Goal: Task Accomplishment & Management: Manage account settings

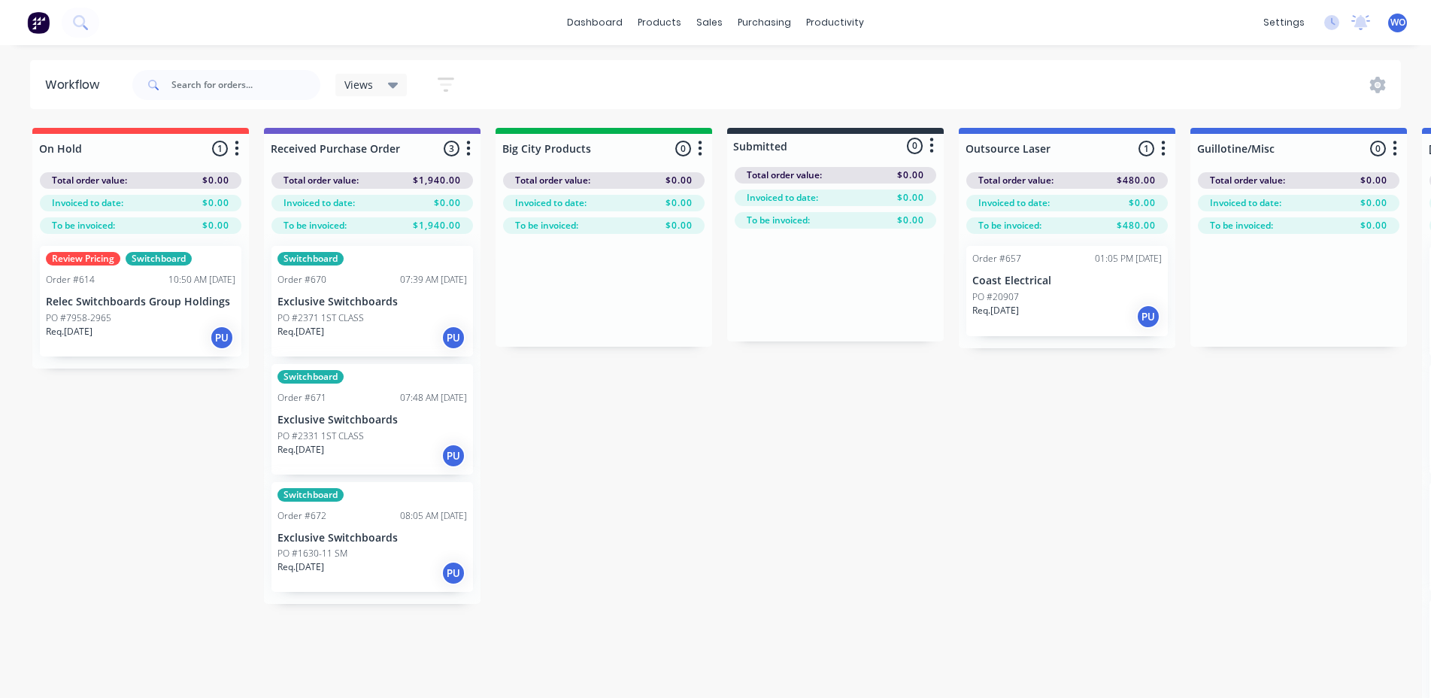
click at [24, 29] on button at bounding box center [39, 23] width 32 height 30
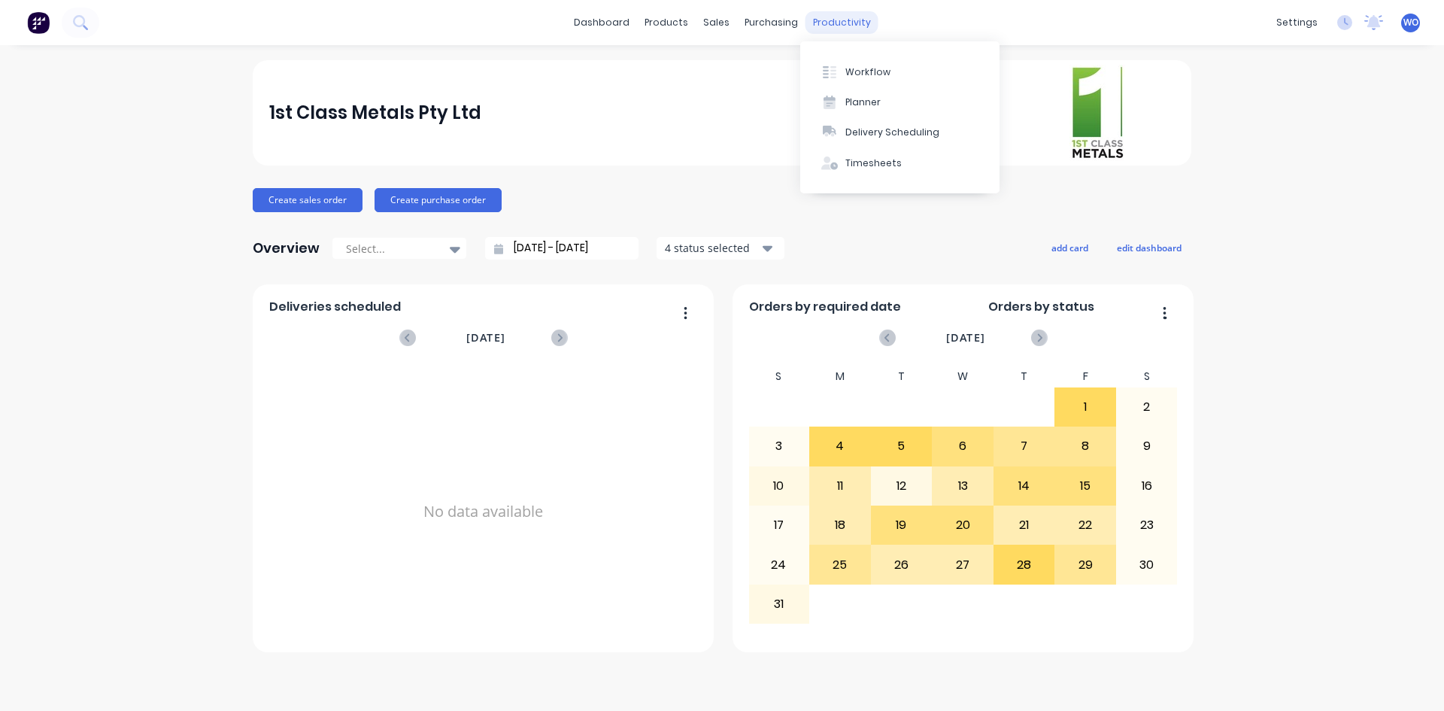
click at [846, 20] on div "productivity" at bounding box center [842, 22] width 73 height 23
click at [853, 61] on button "Workflow" at bounding box center [899, 71] width 199 height 30
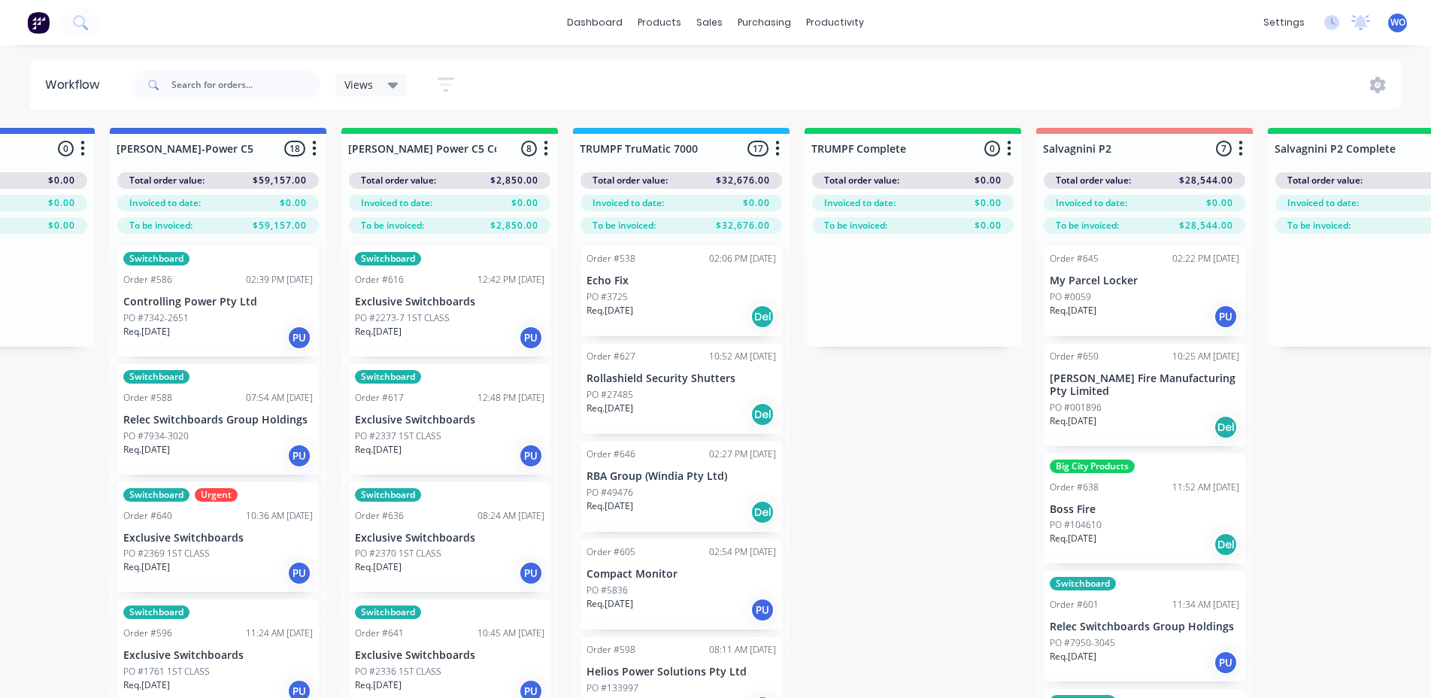
scroll to position [0, 1361]
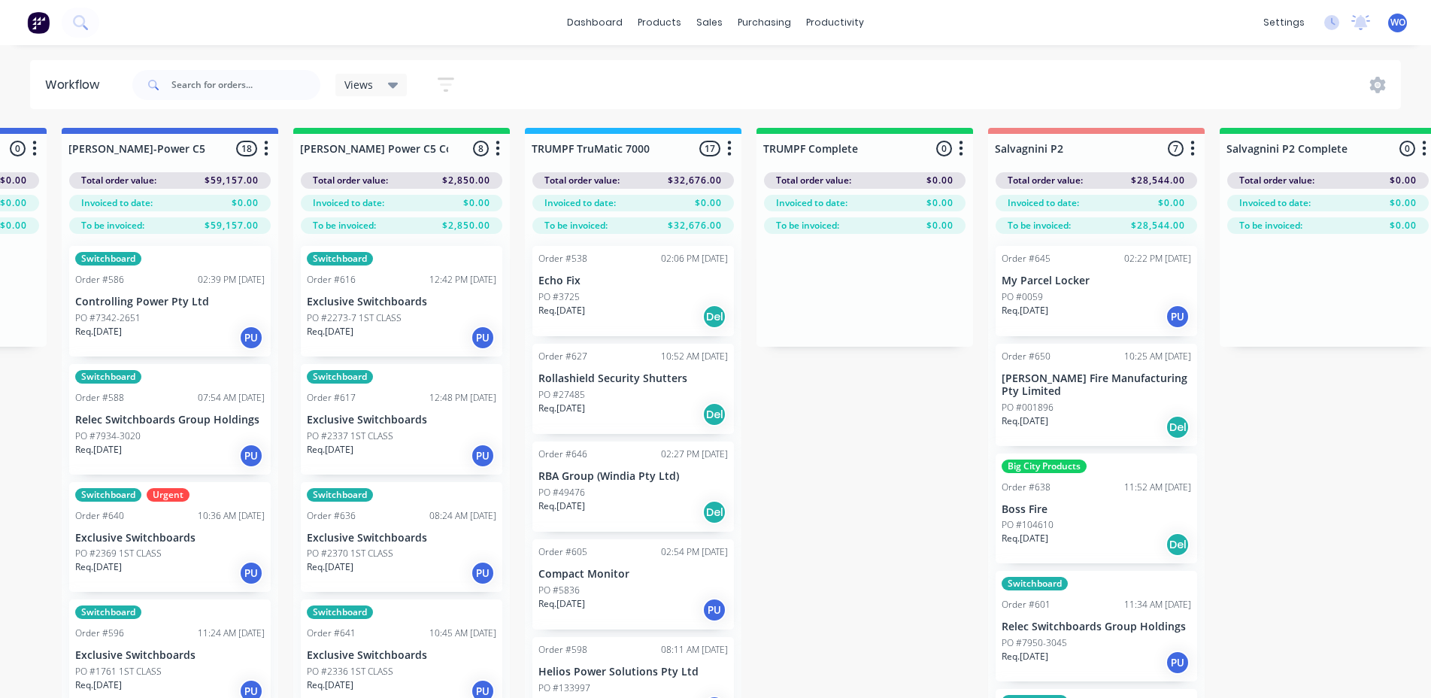
click at [399, 300] on p "Exclusive Switchboards" at bounding box center [402, 302] width 190 height 13
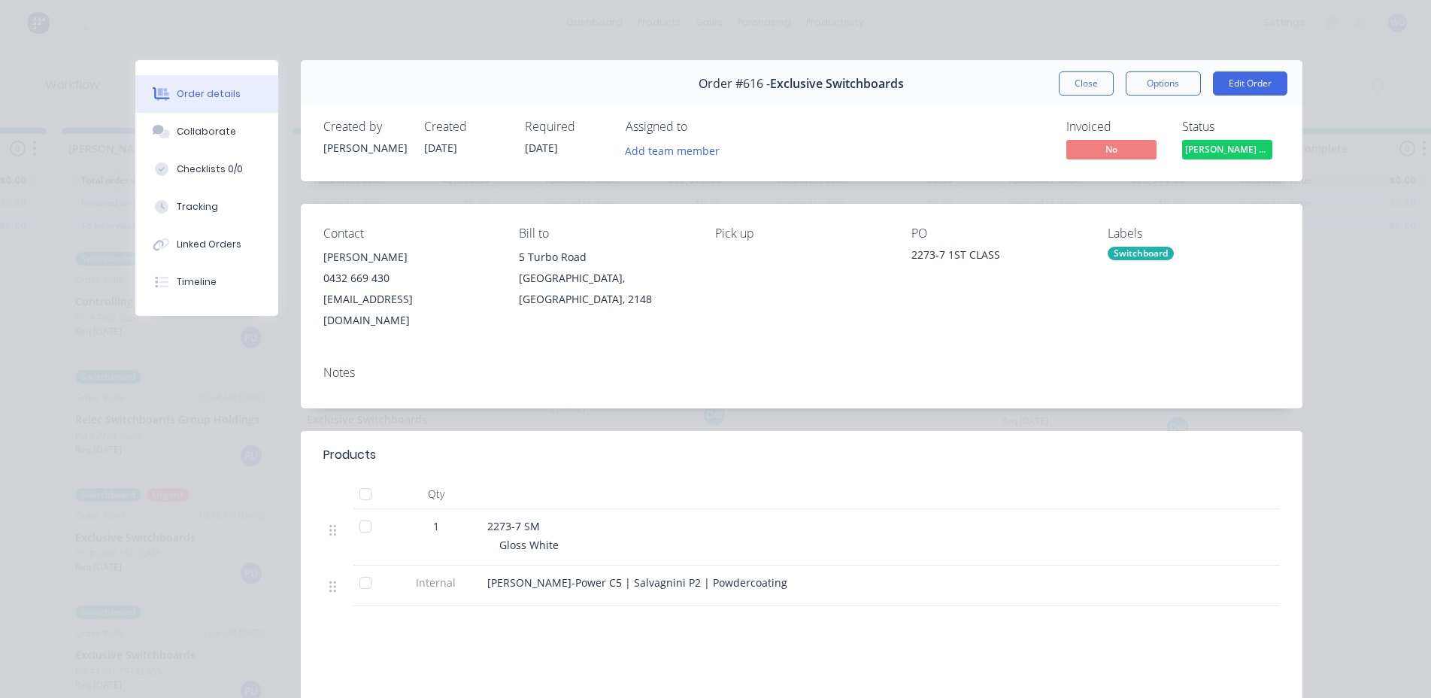
click at [1217, 152] on span "[PERSON_NAME] Power C5 C..." at bounding box center [1227, 149] width 90 height 19
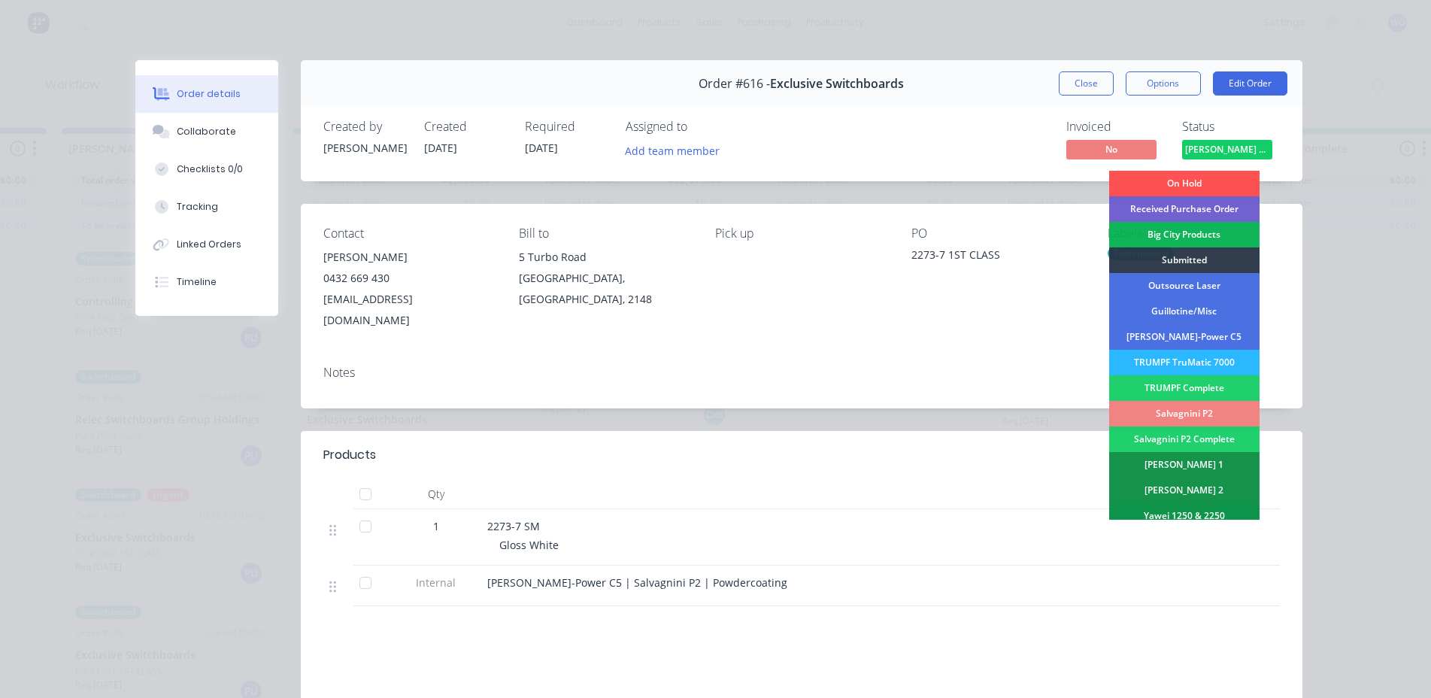
click at [1198, 416] on div "Salvagnini P2" at bounding box center [1185, 414] width 150 height 26
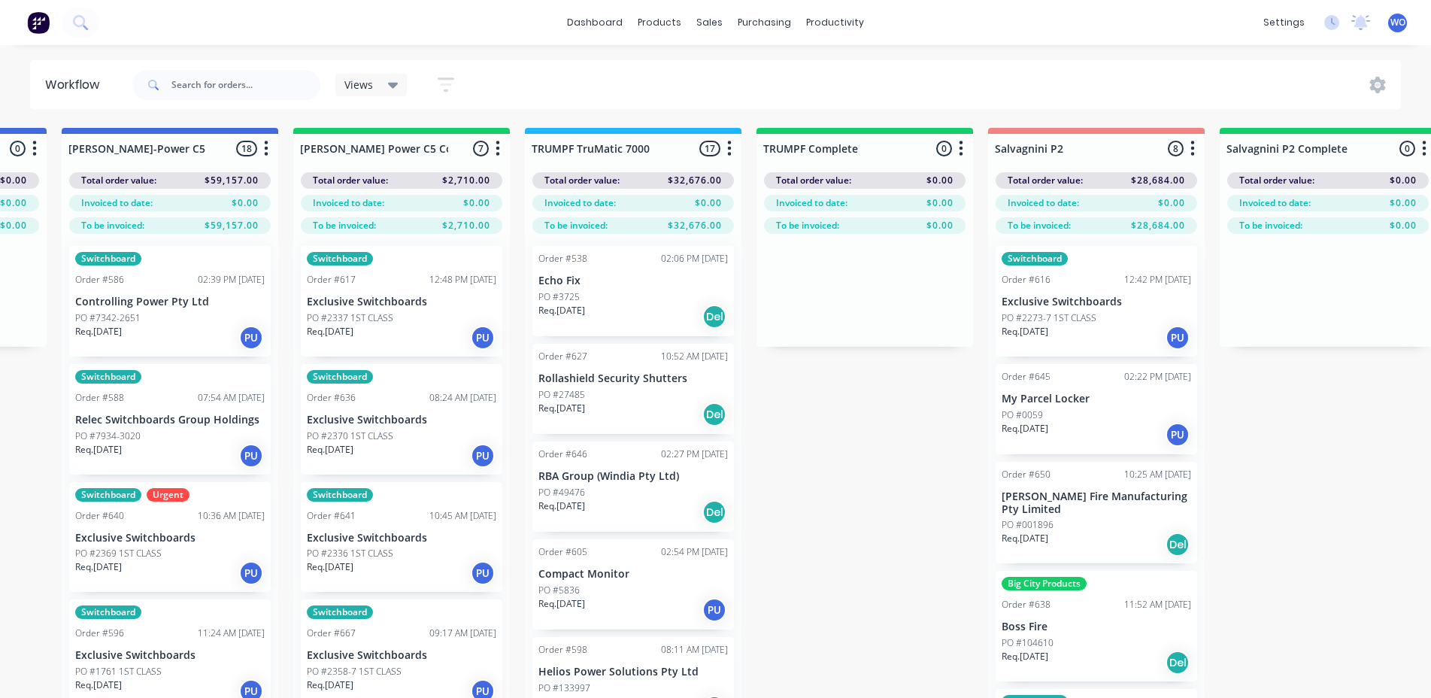
click at [354, 326] on p "Req. [DATE]" at bounding box center [330, 332] width 47 height 14
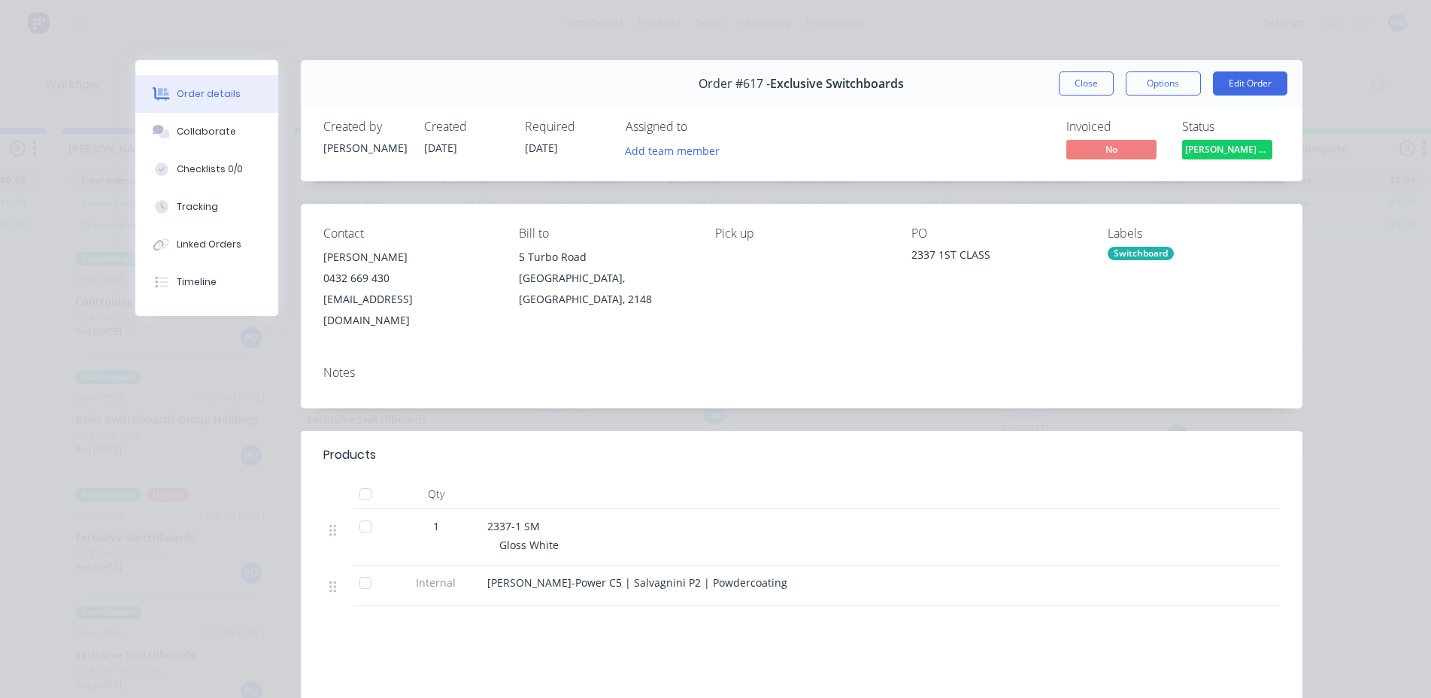
click at [1216, 155] on span "[PERSON_NAME] Power C5 C..." at bounding box center [1227, 149] width 90 height 19
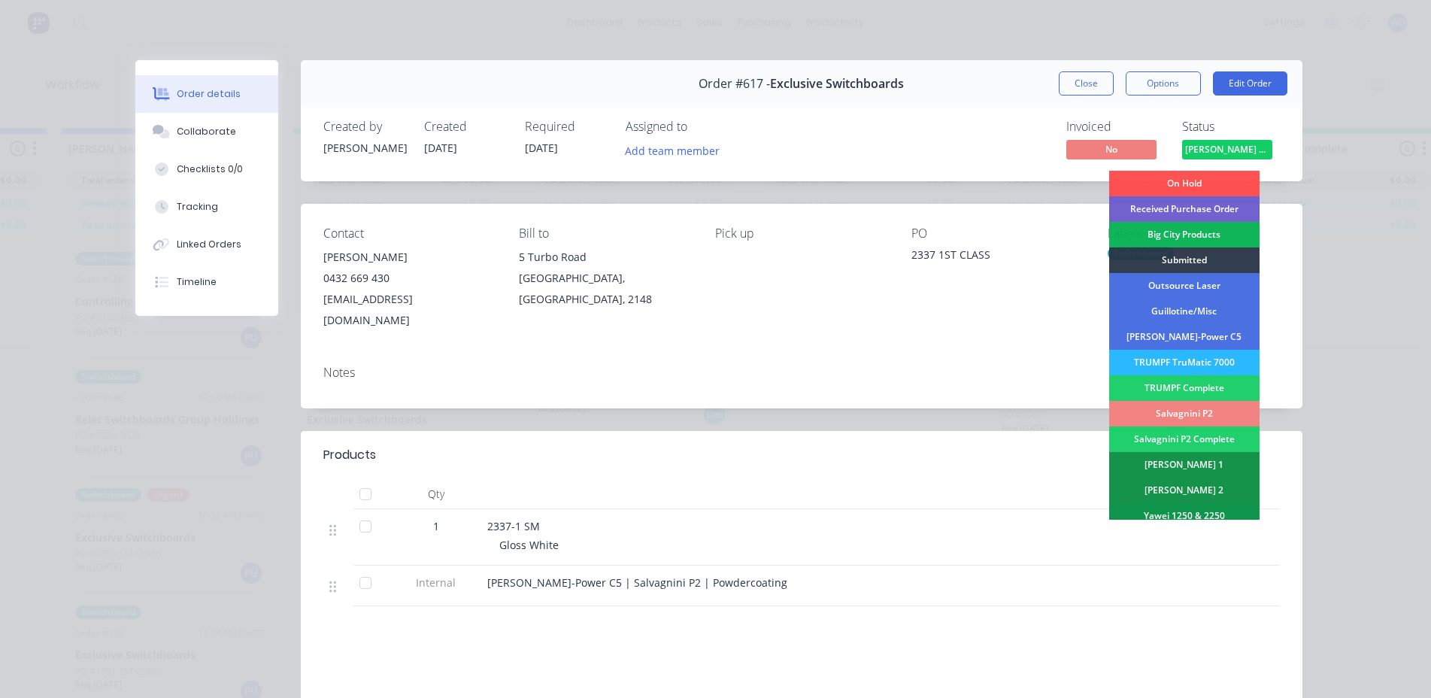
click at [1173, 417] on div "Salvagnini P2" at bounding box center [1185, 414] width 150 height 26
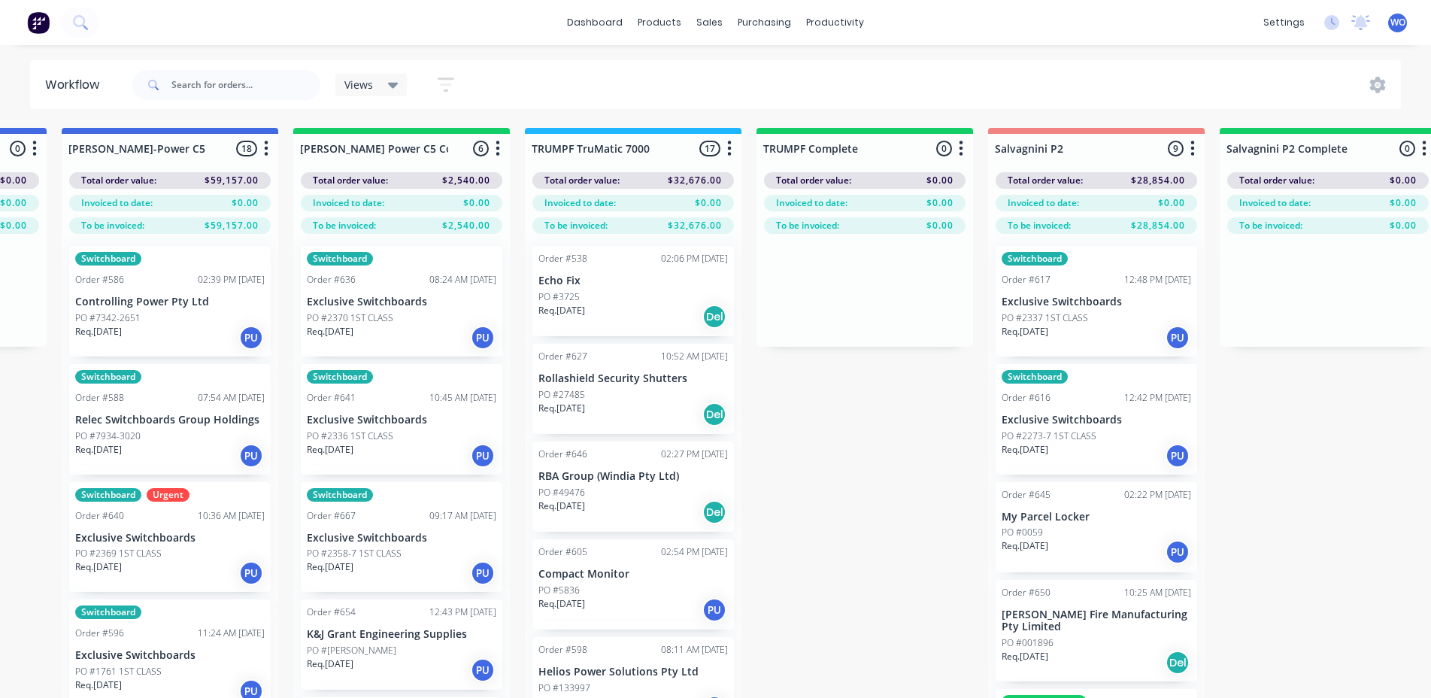
click at [351, 297] on p "Exclusive Switchboards" at bounding box center [402, 302] width 190 height 13
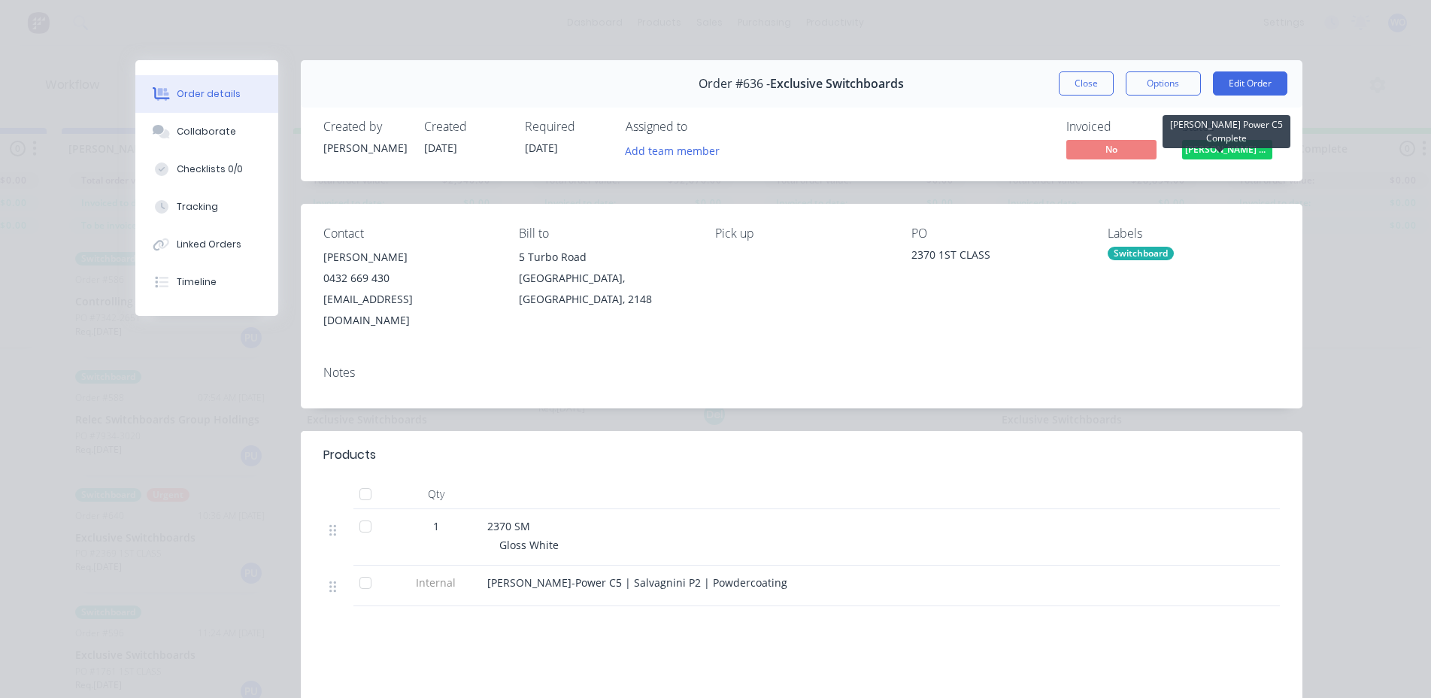
click at [1226, 148] on span "[PERSON_NAME] Power C5 C..." at bounding box center [1227, 149] width 90 height 19
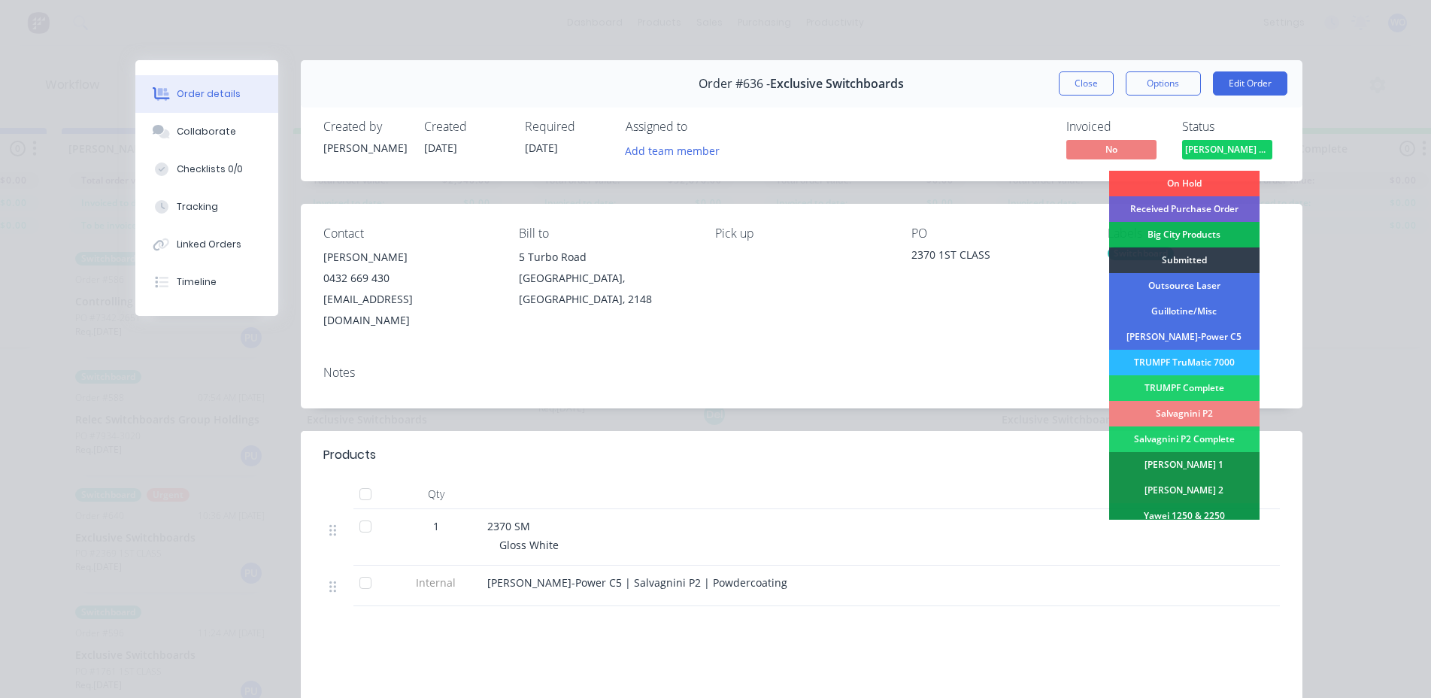
click at [1179, 410] on div "Salvagnini P2" at bounding box center [1185, 414] width 150 height 26
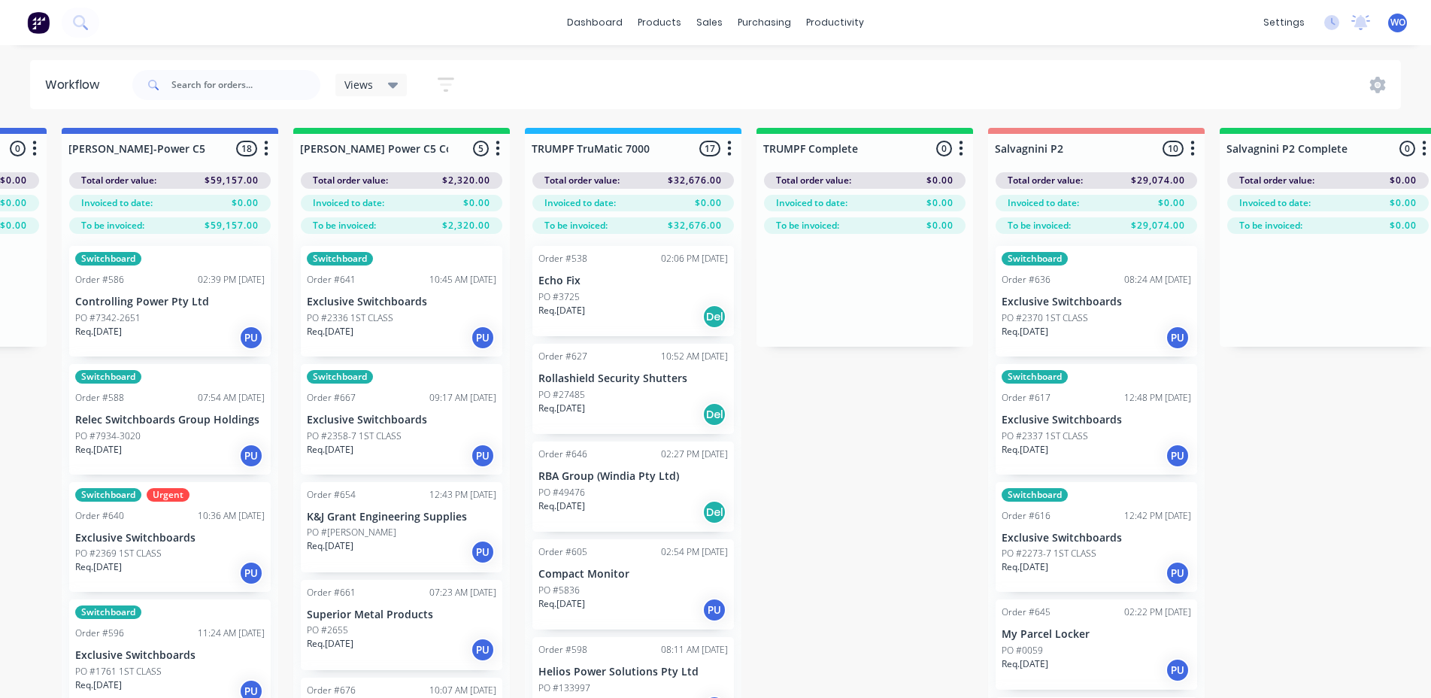
click at [403, 311] on div "PO #2336 1ST CLASS" at bounding box center [402, 318] width 190 height 14
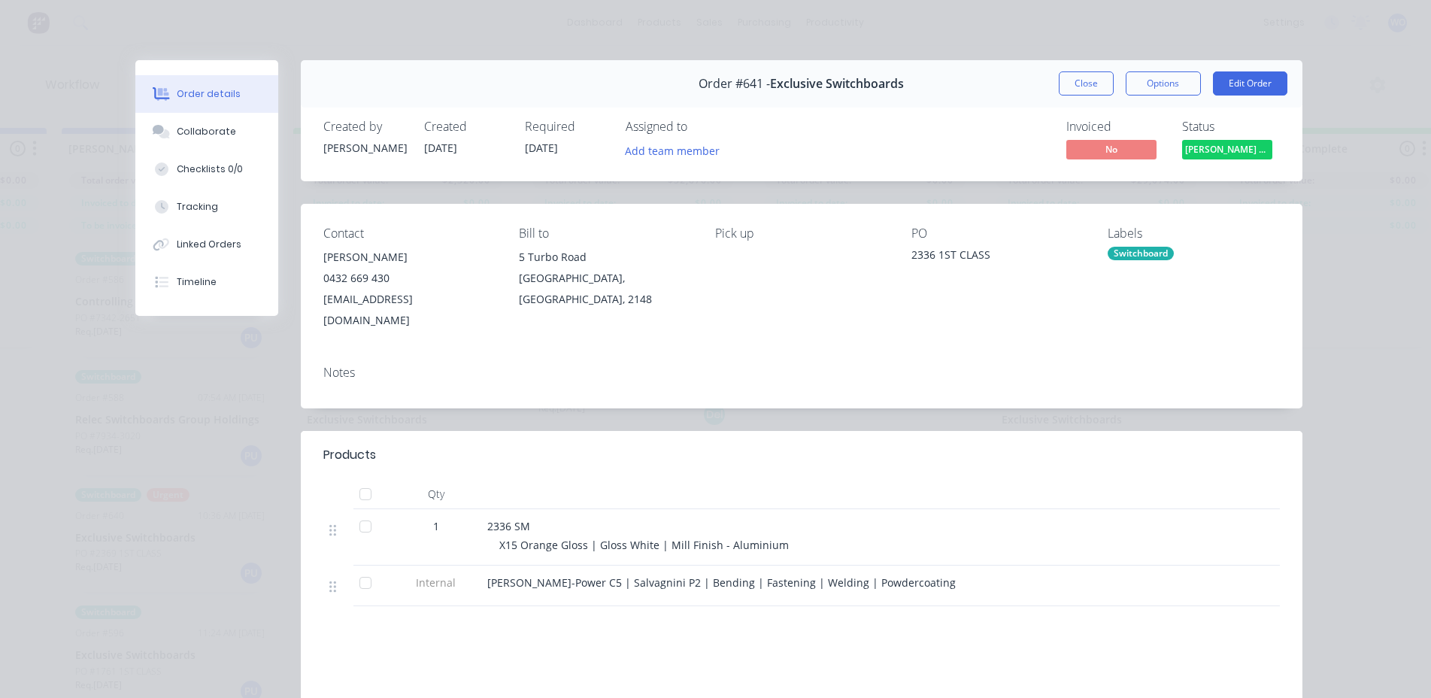
click at [1221, 146] on span "[PERSON_NAME] Power C5 C..." at bounding box center [1227, 149] width 90 height 19
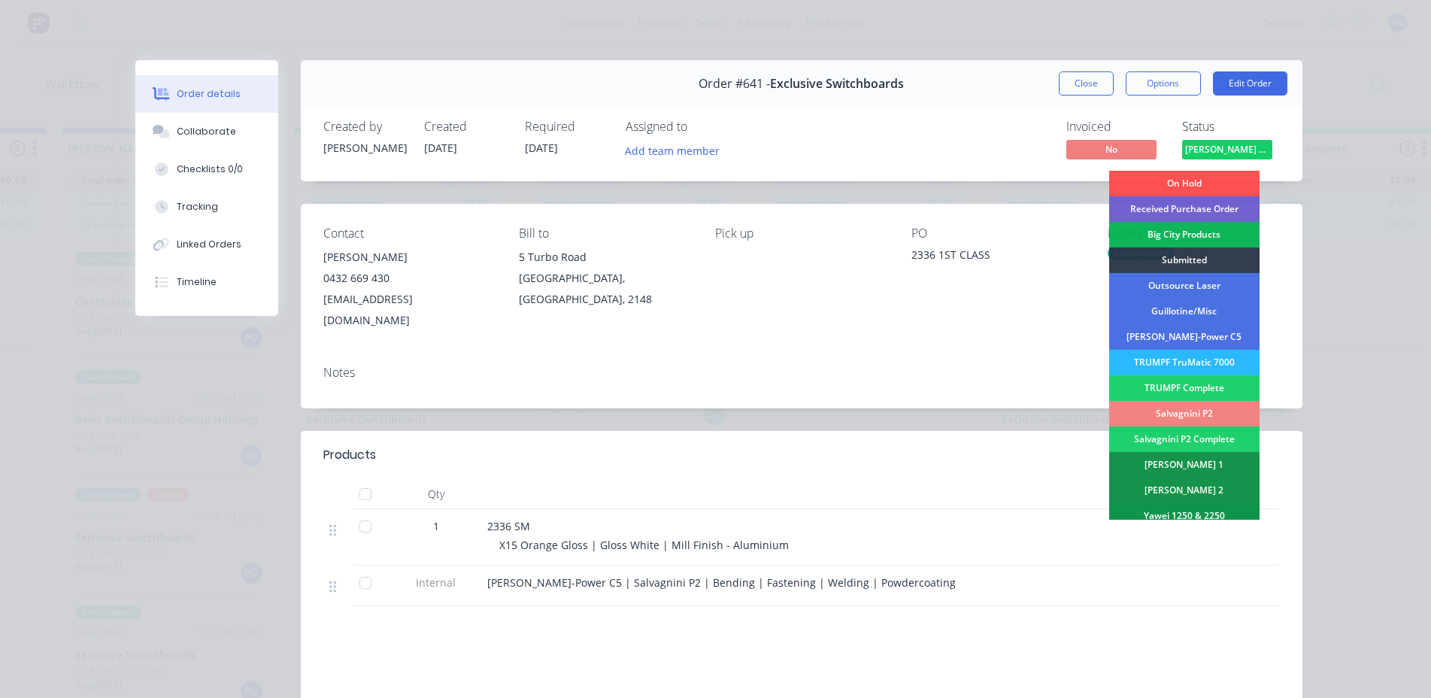
click at [1196, 417] on div "Salvagnini P2" at bounding box center [1185, 414] width 150 height 26
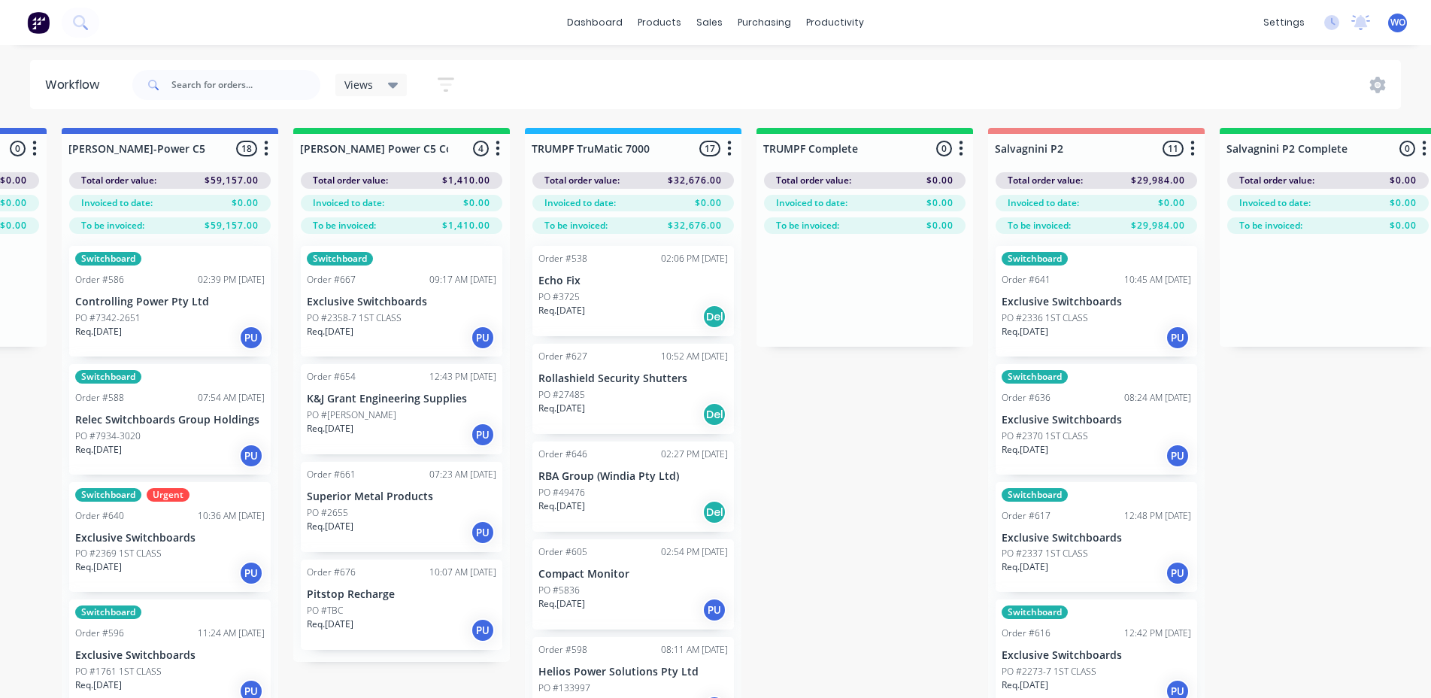
click at [484, 314] on div "PO #2358-7 1ST CLASS" at bounding box center [402, 318] width 190 height 14
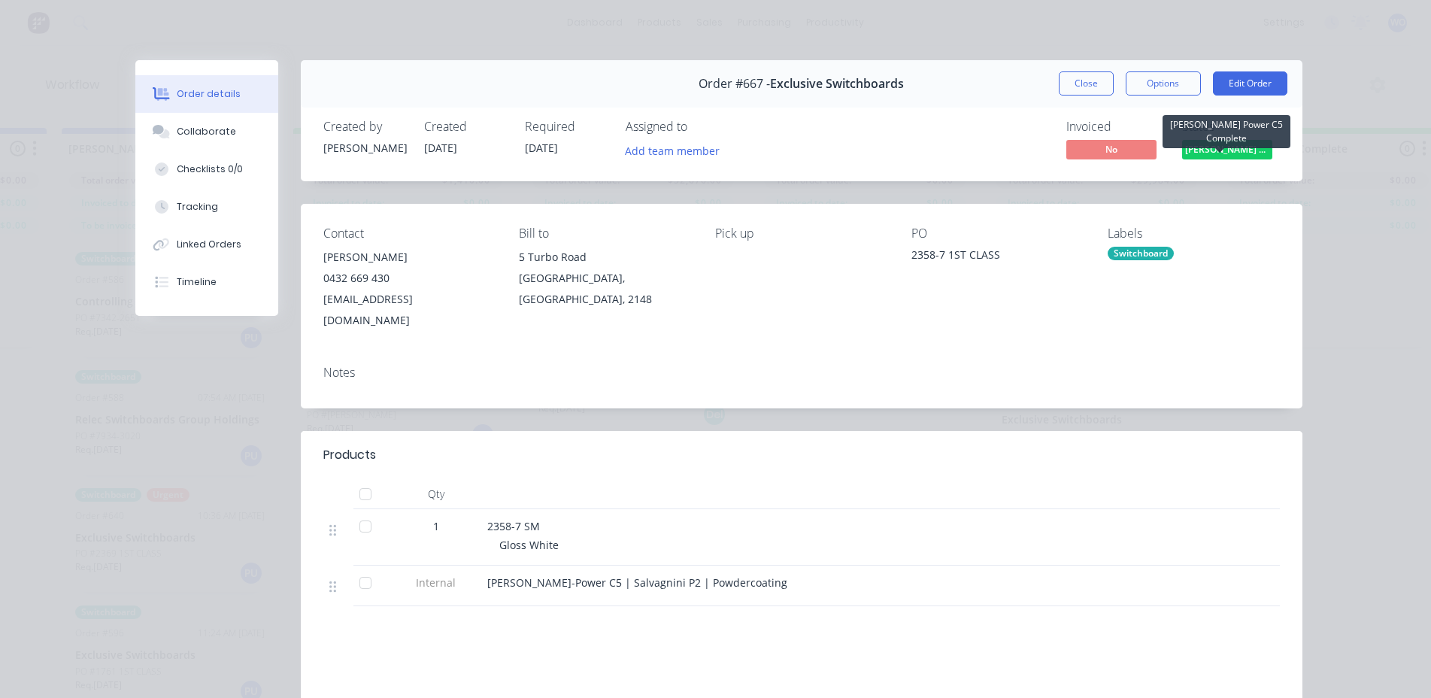
click at [1236, 147] on span "[PERSON_NAME] Power C5 C..." at bounding box center [1227, 149] width 90 height 19
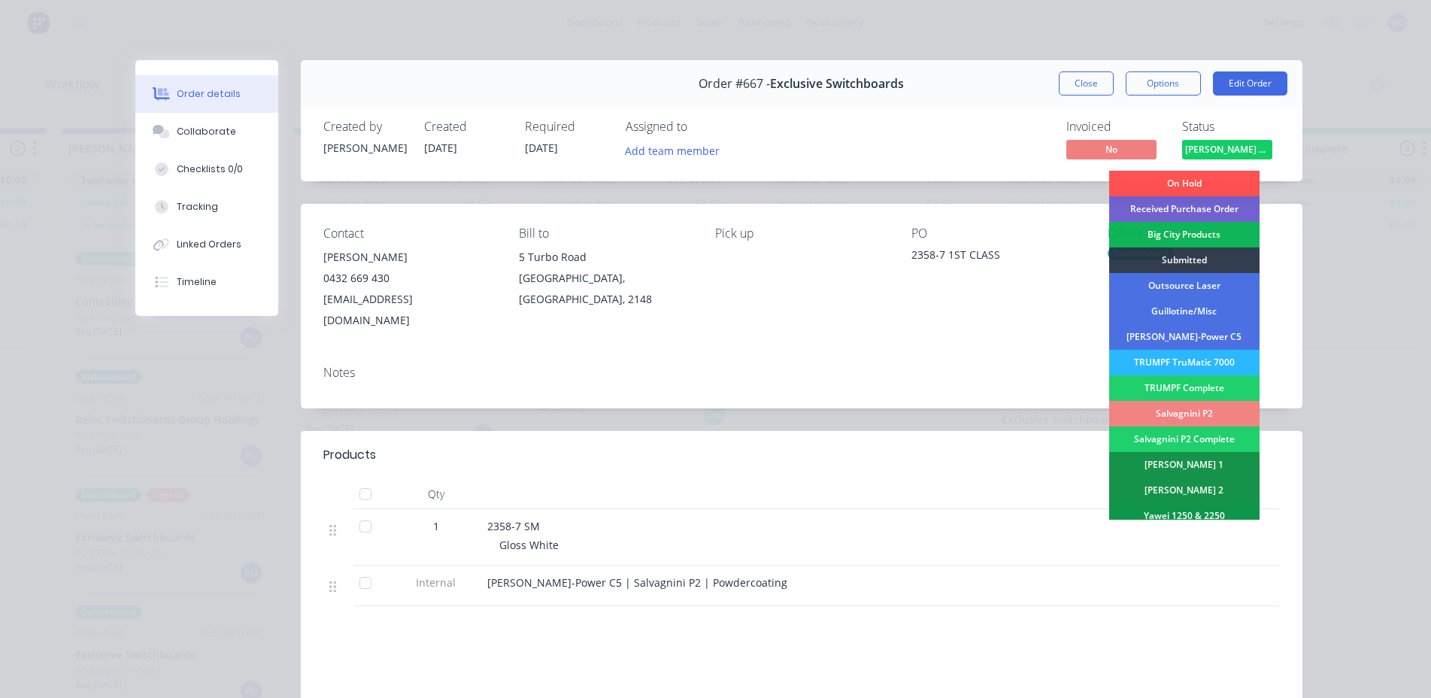
click at [1189, 415] on div "Salvagnini P2" at bounding box center [1185, 414] width 150 height 26
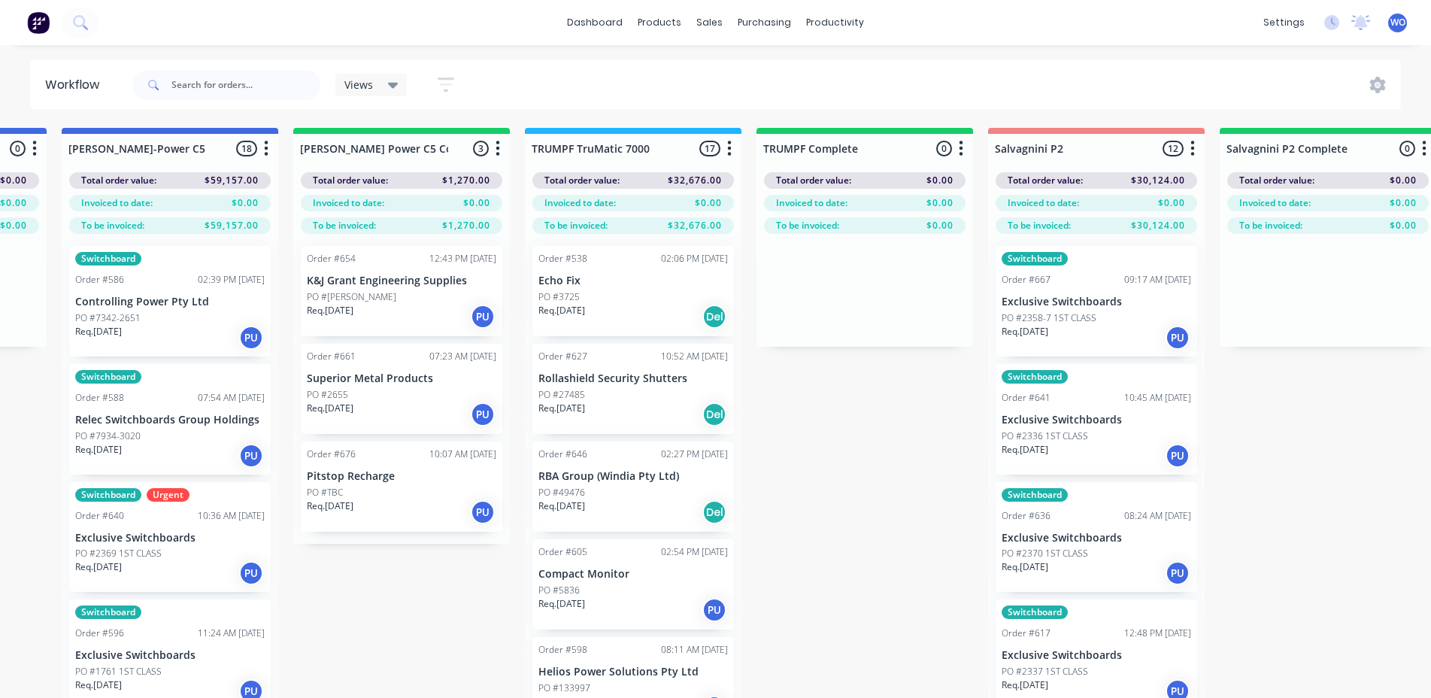
click at [424, 311] on div "Req. [DATE] PU" at bounding box center [402, 317] width 190 height 26
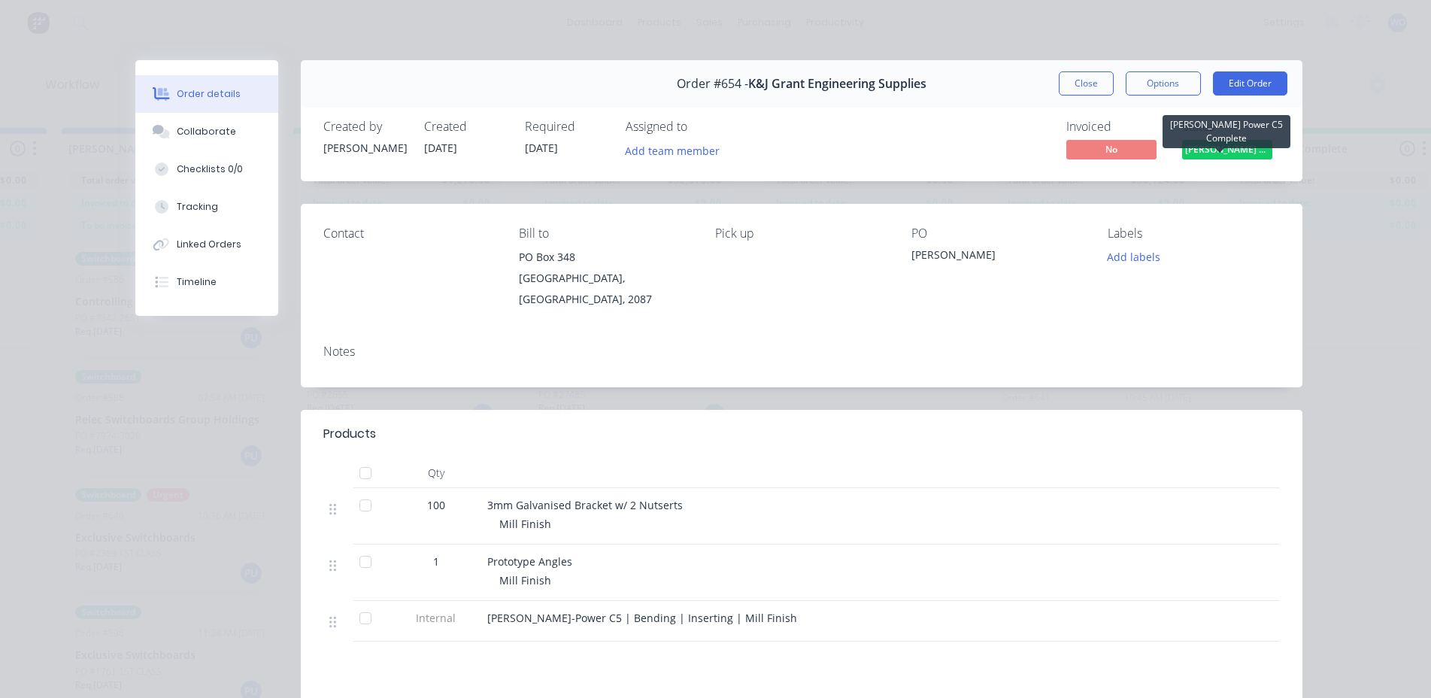
click at [1223, 146] on span "[PERSON_NAME] Power C5 C..." at bounding box center [1227, 149] width 90 height 19
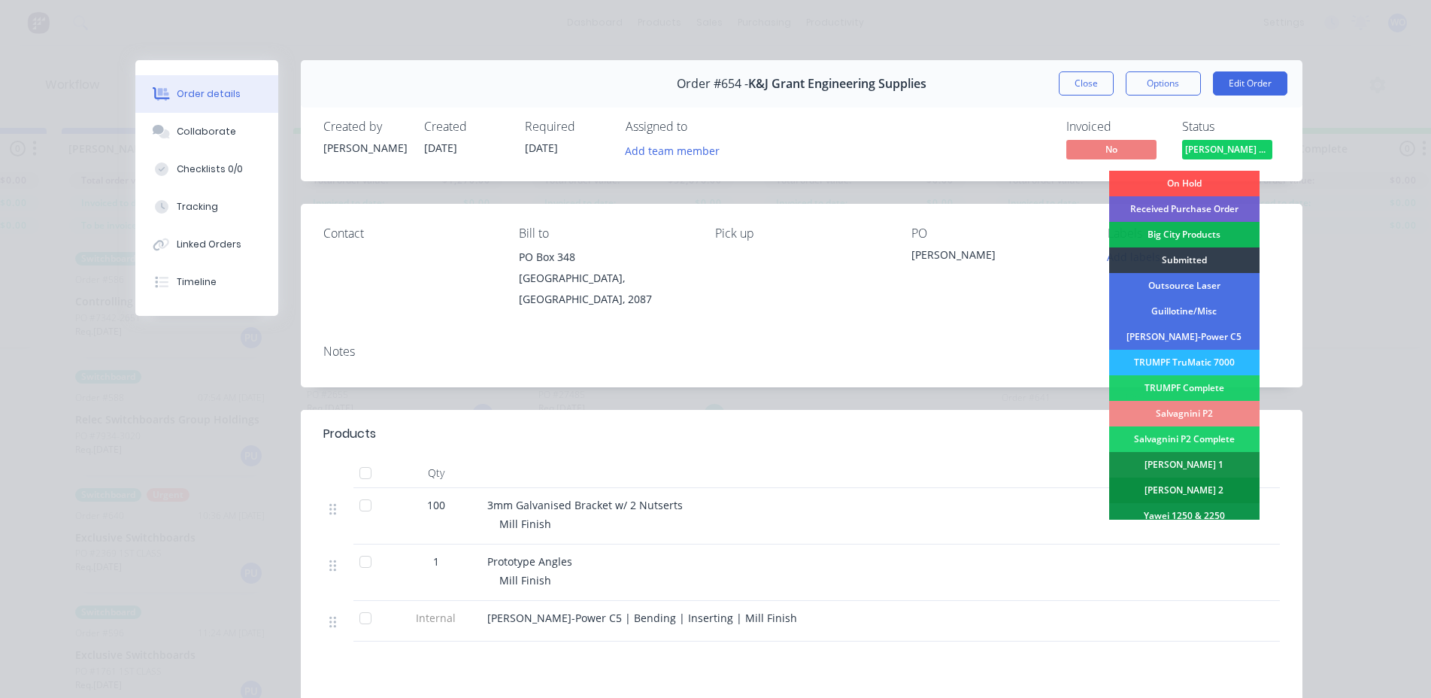
click at [1216, 483] on div "[PERSON_NAME] 2" at bounding box center [1185, 491] width 150 height 26
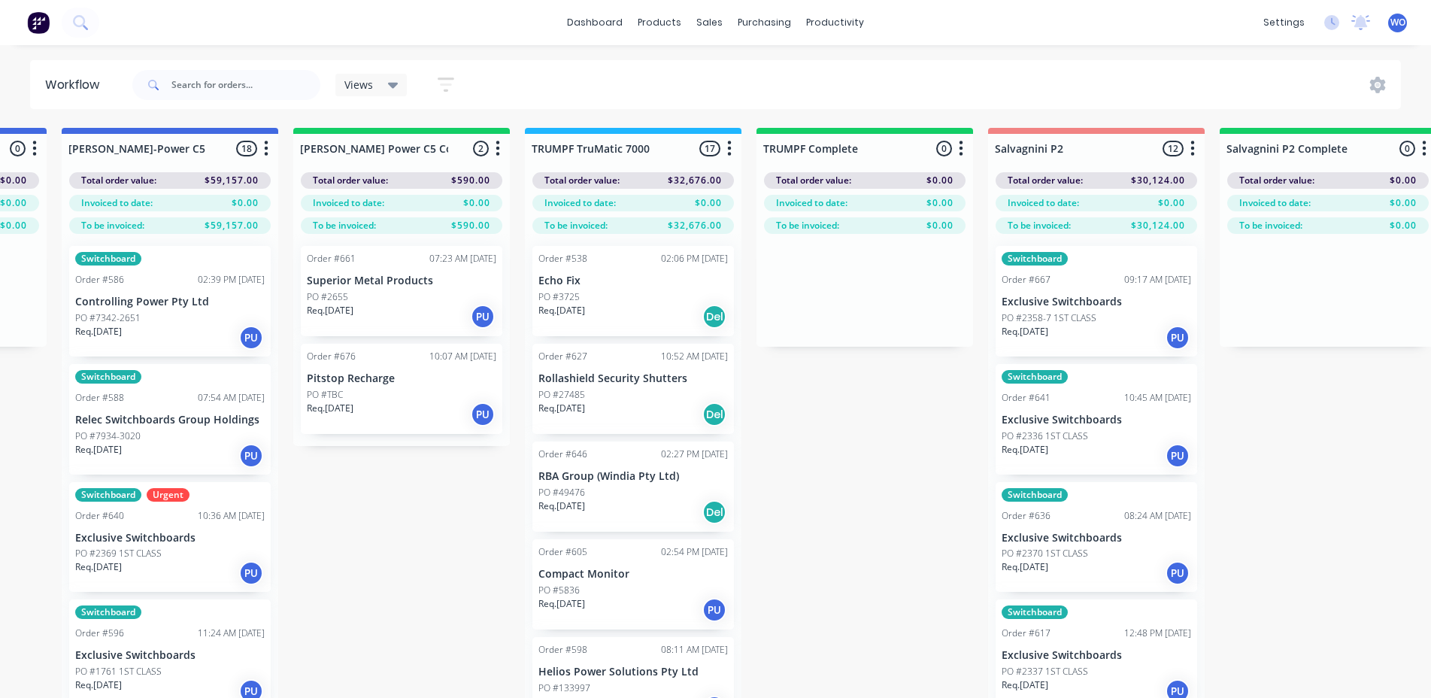
click at [449, 311] on div "Req. [DATE] PU" at bounding box center [402, 317] width 190 height 26
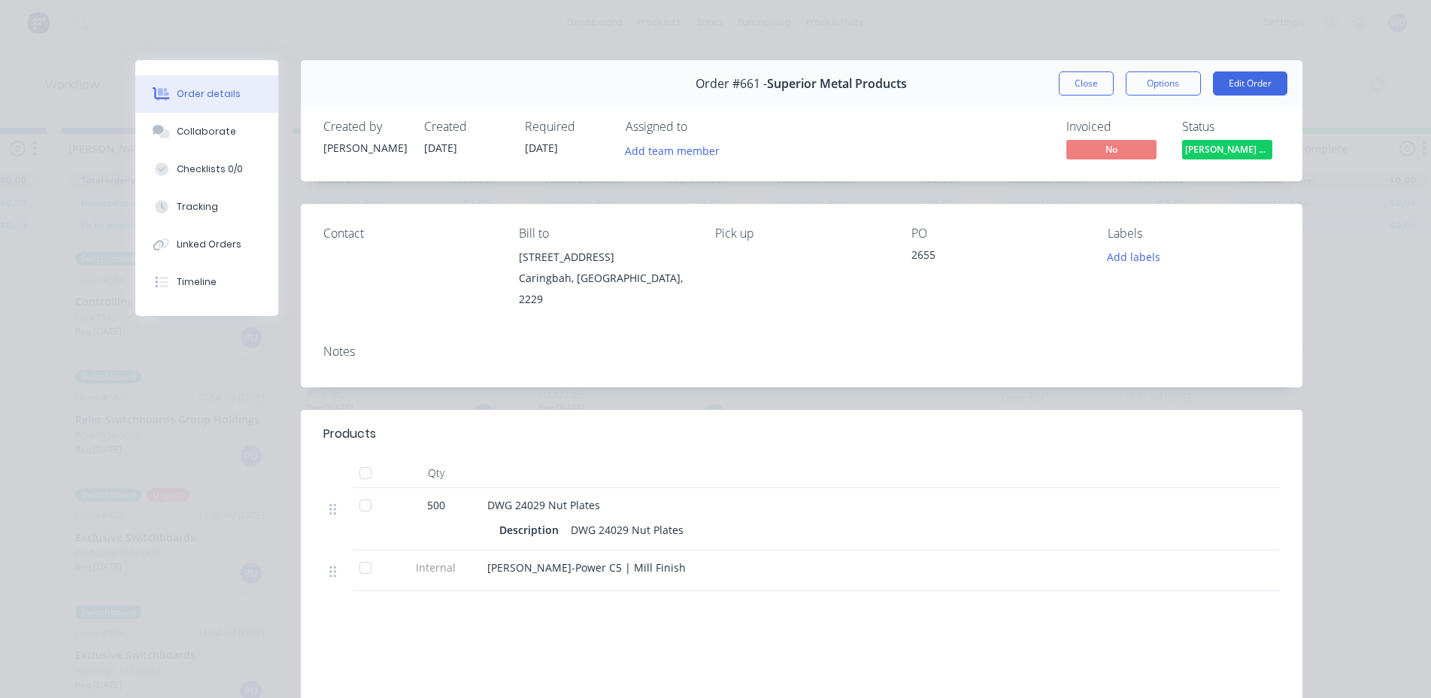
click at [1198, 160] on button "[PERSON_NAME] Power C5 C..." at bounding box center [1227, 151] width 90 height 23
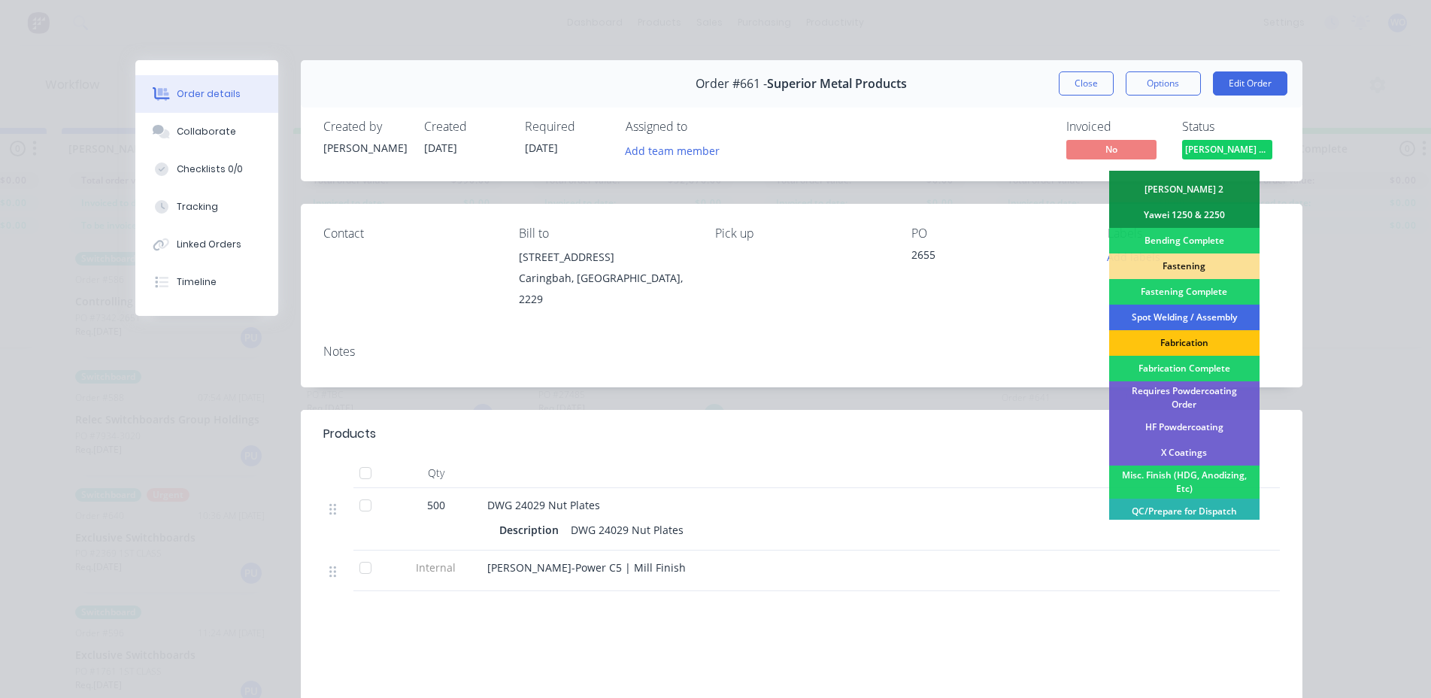
scroll to position [427, 0]
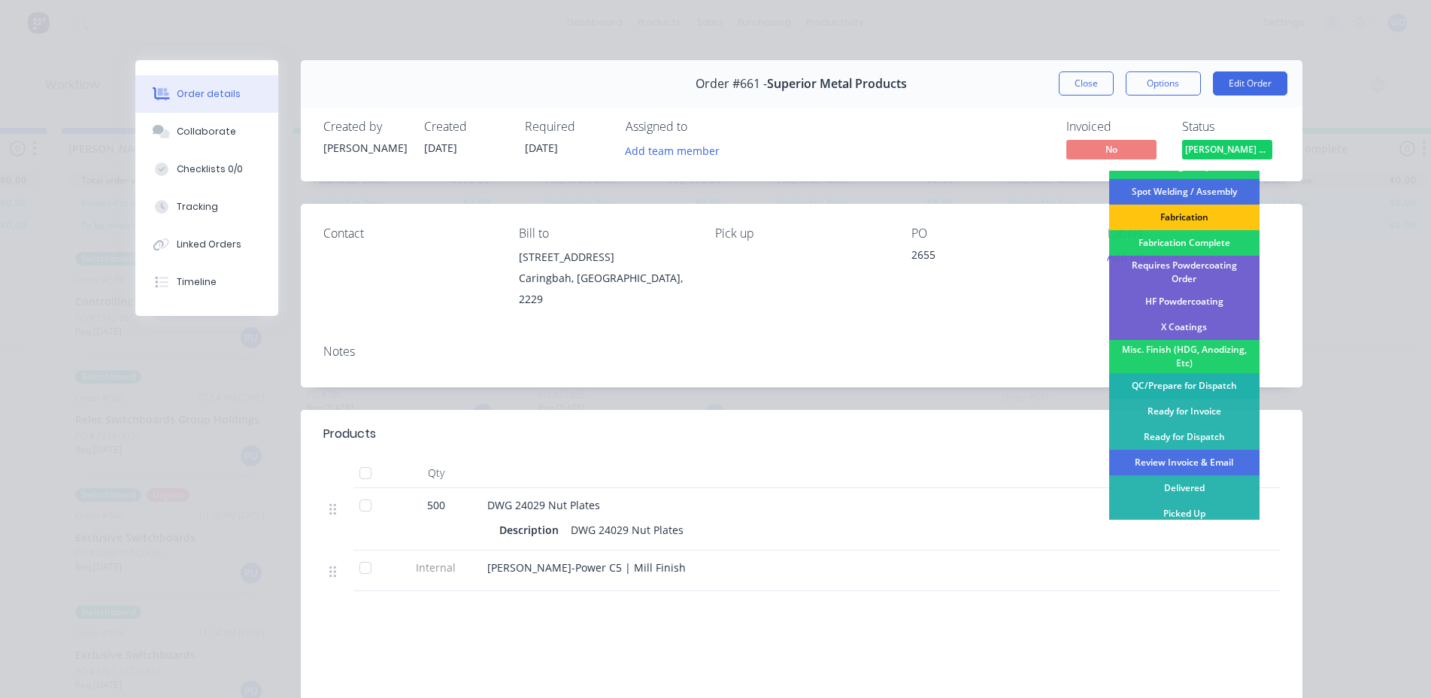
click at [1208, 392] on div "QC/Prepare for Dispatch" at bounding box center [1185, 386] width 150 height 26
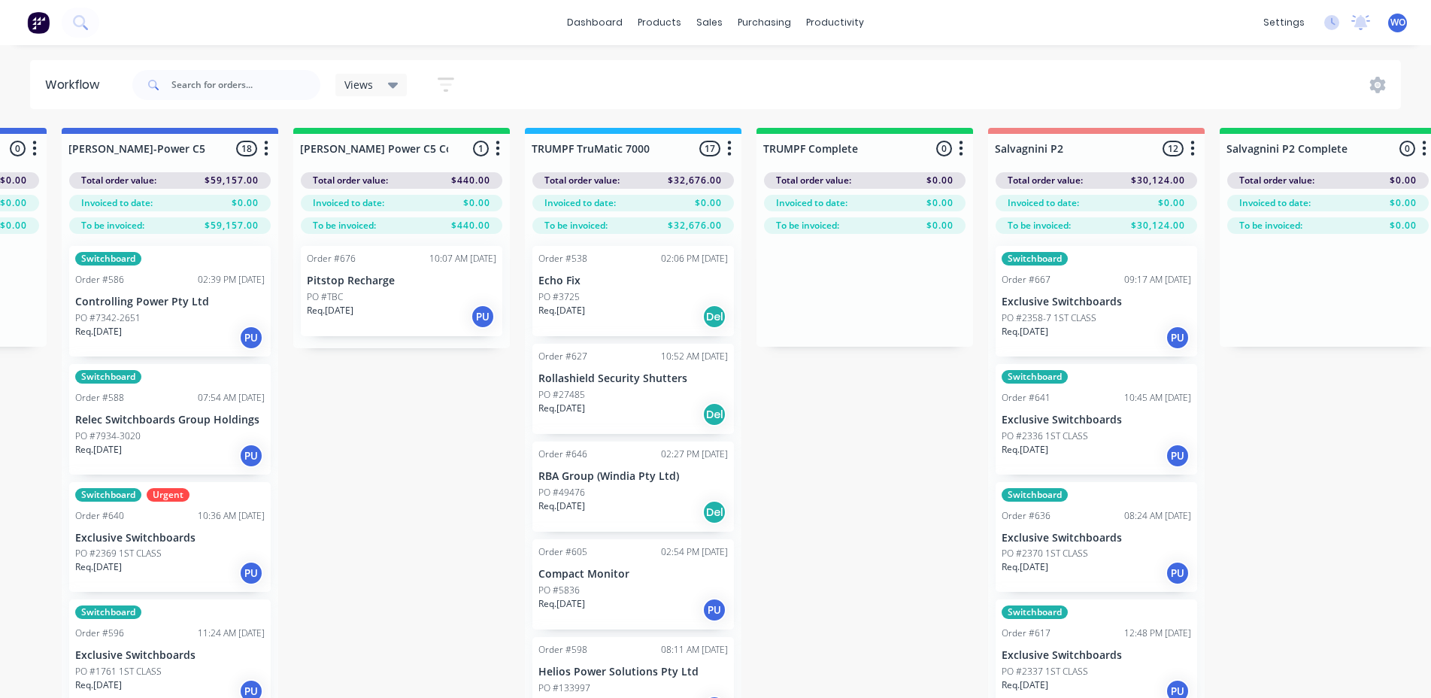
click at [437, 304] on div "Req. [DATE] PU" at bounding box center [402, 317] width 190 height 26
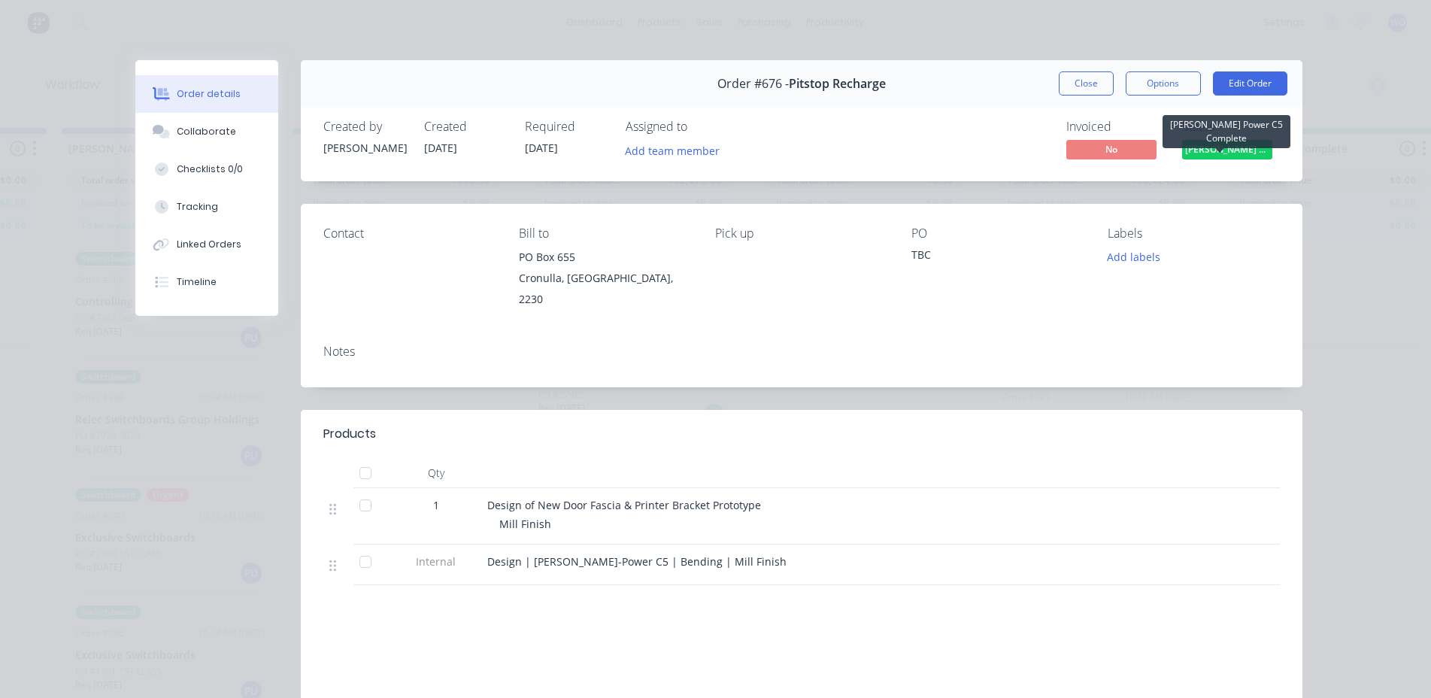
click at [1212, 152] on span "[PERSON_NAME] Power C5 C..." at bounding box center [1227, 149] width 90 height 19
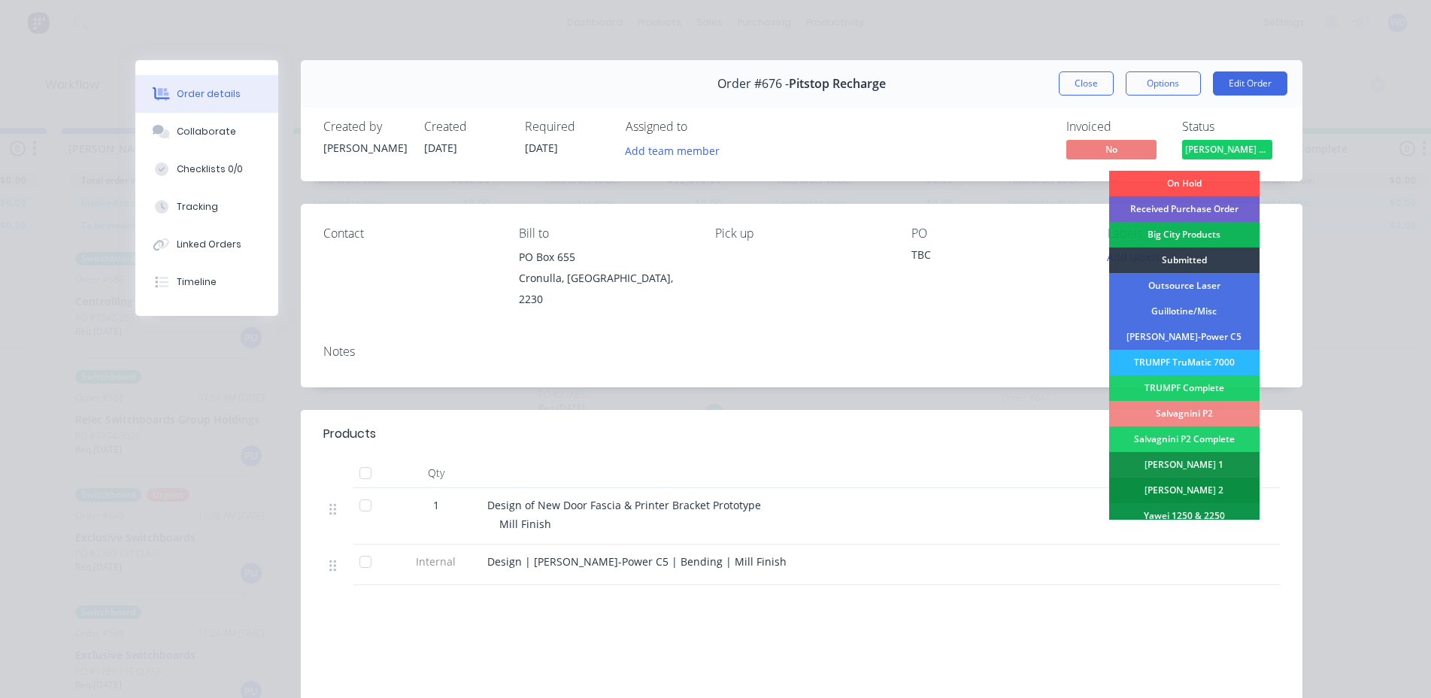
click at [1207, 484] on div "[PERSON_NAME] 2" at bounding box center [1185, 491] width 150 height 26
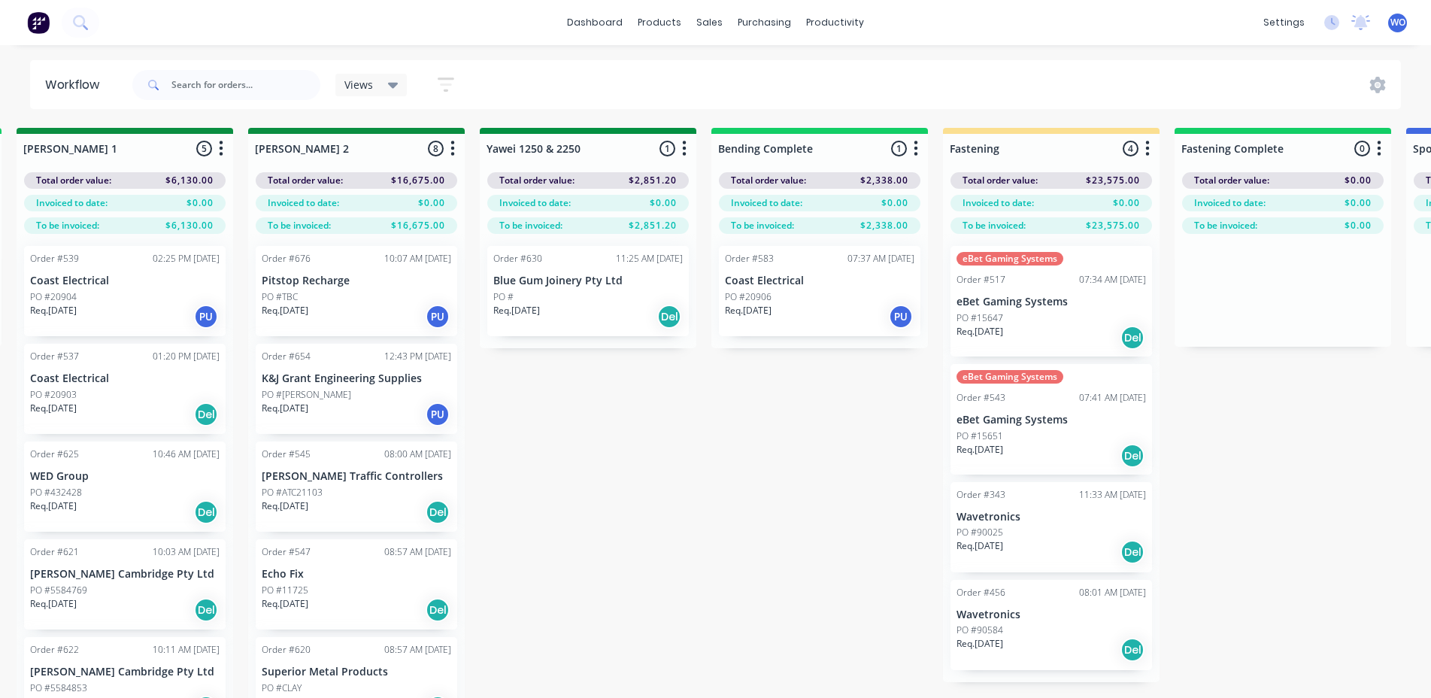
scroll to position [0, 3020]
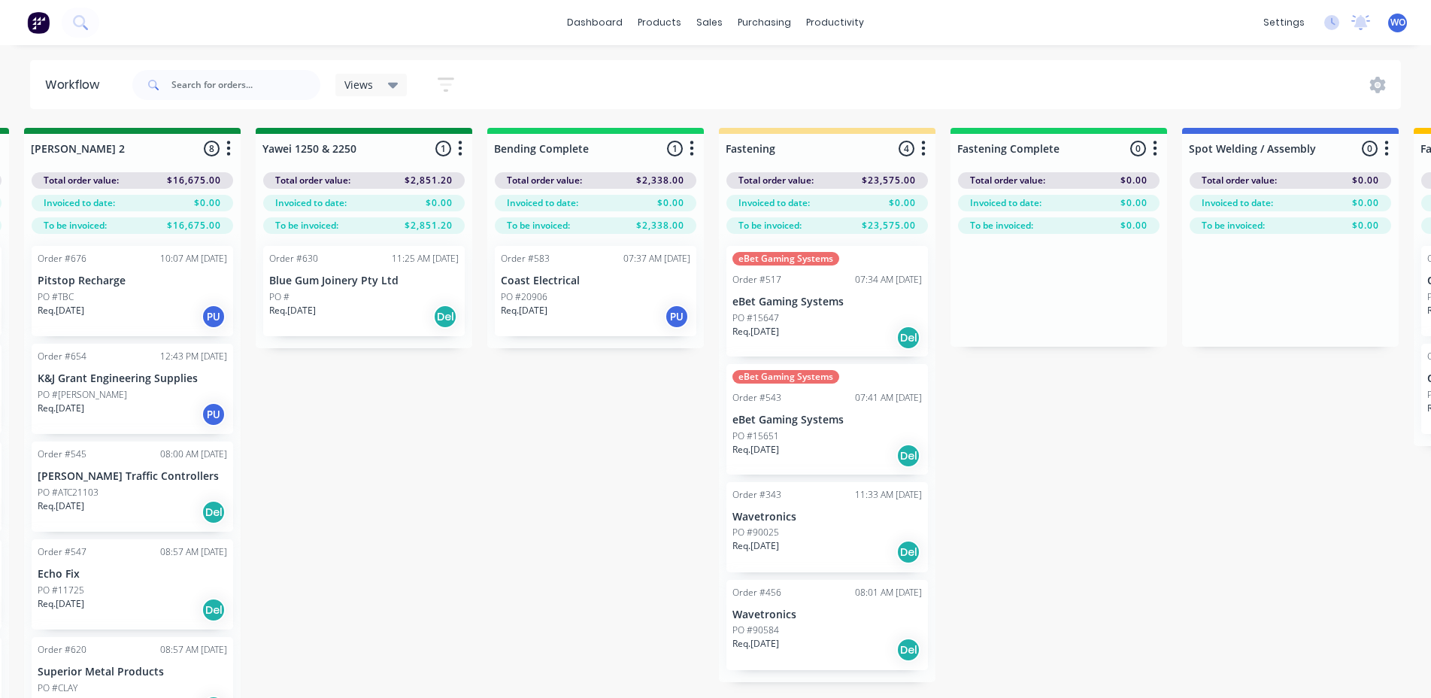
click at [603, 330] on div "Order #583 07:37 AM [DATE] Coast Electrical PO #20906 Req. [DATE] PU" at bounding box center [596, 291] width 202 height 90
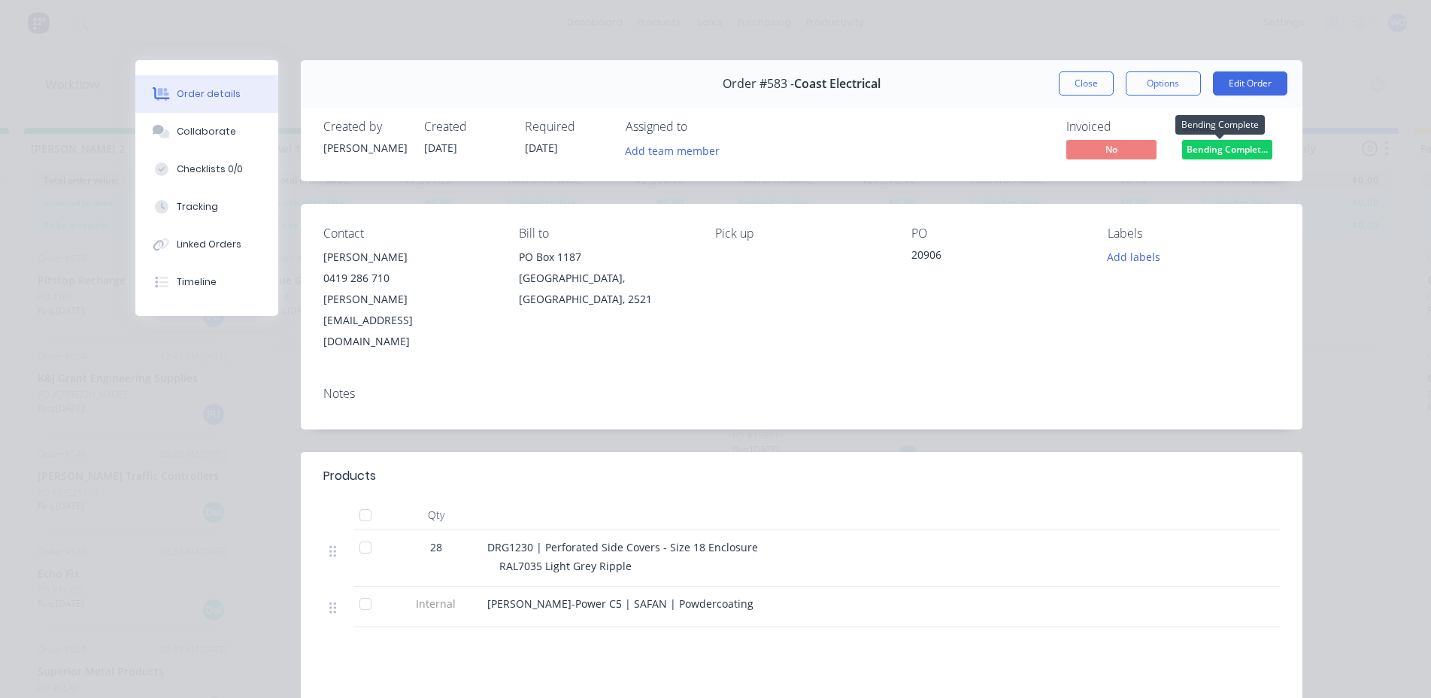
click at [1201, 148] on span "Bending Complet..." at bounding box center [1227, 149] width 90 height 19
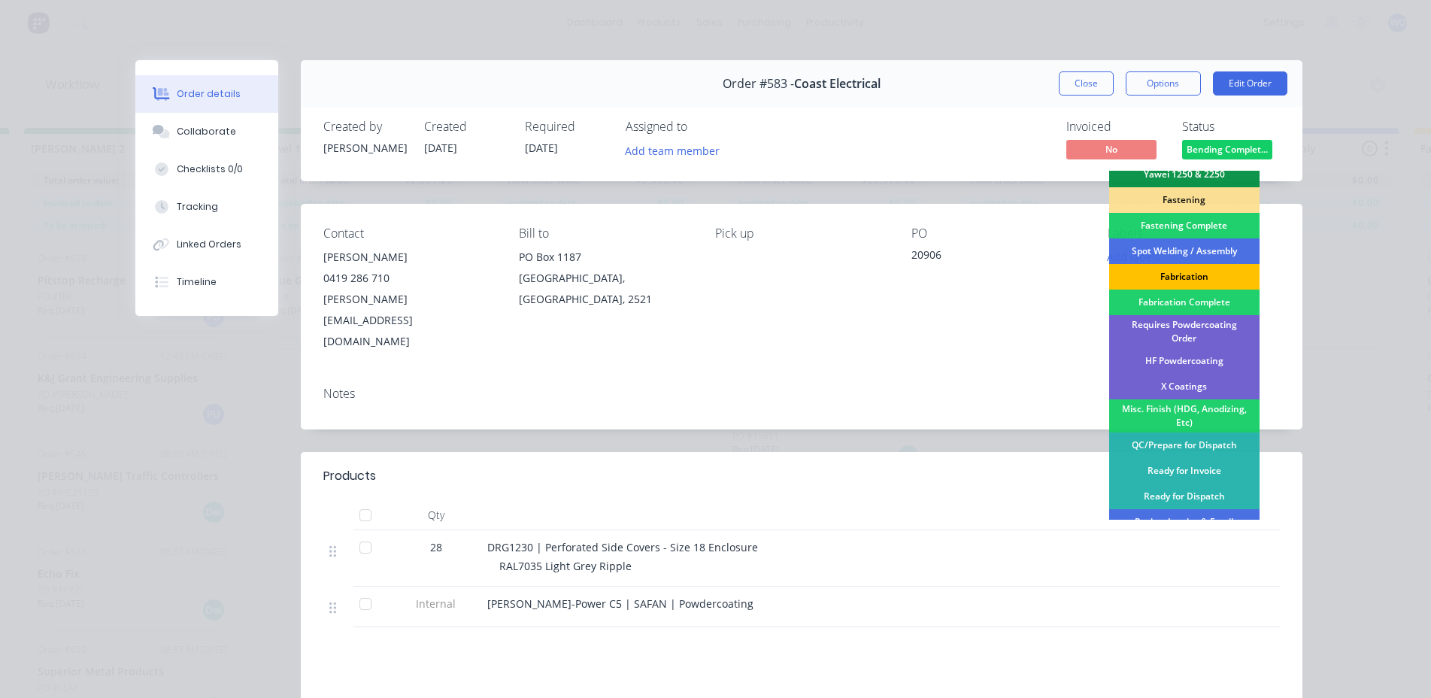
scroll to position [376, 0]
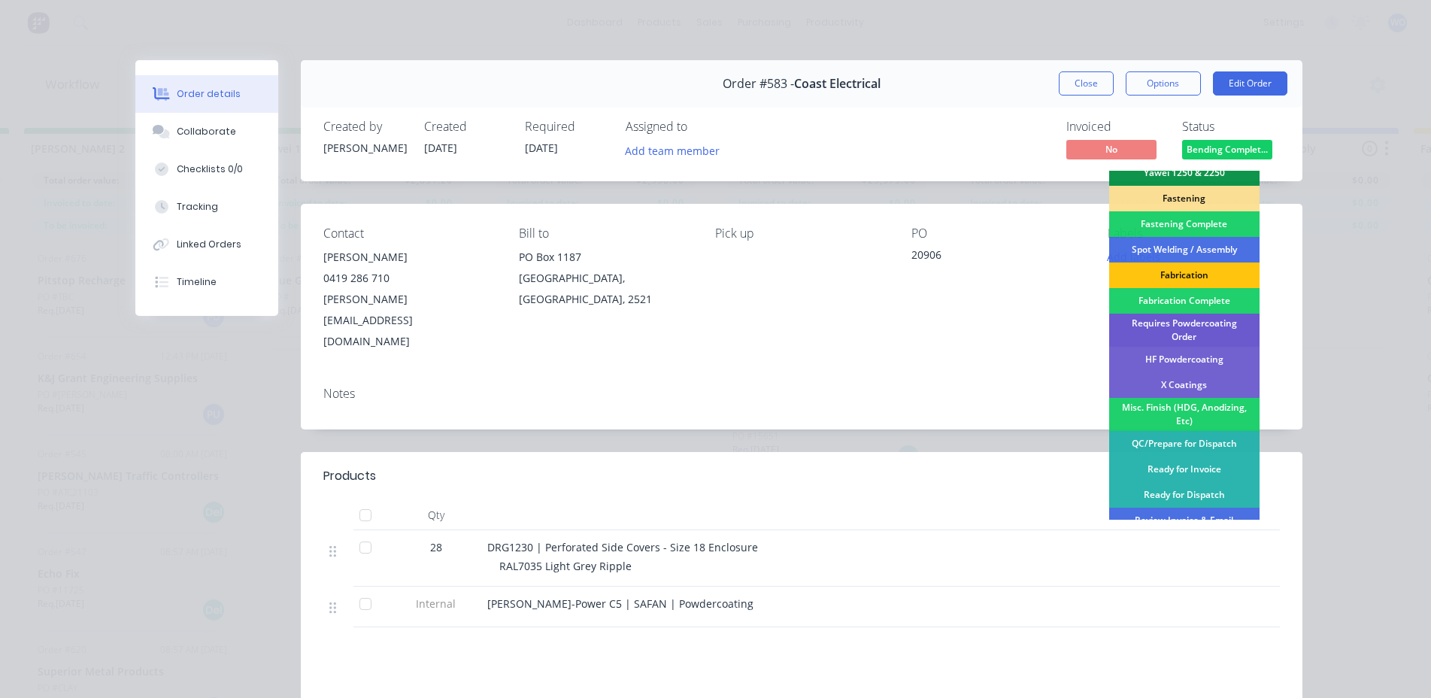
click at [1161, 332] on div "Requires Powdercoating Order" at bounding box center [1185, 330] width 150 height 33
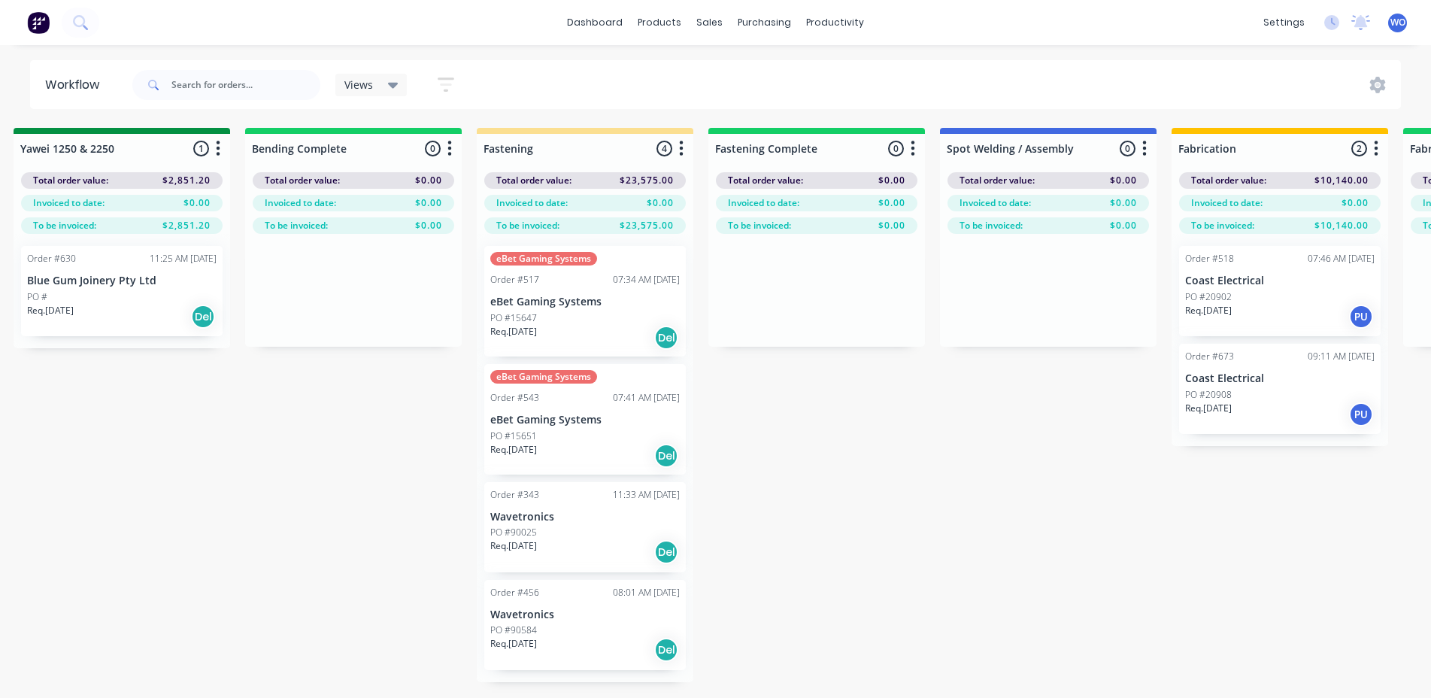
scroll to position [0, 3266]
click at [569, 326] on div "Req. [DATE] Del" at bounding box center [582, 338] width 190 height 26
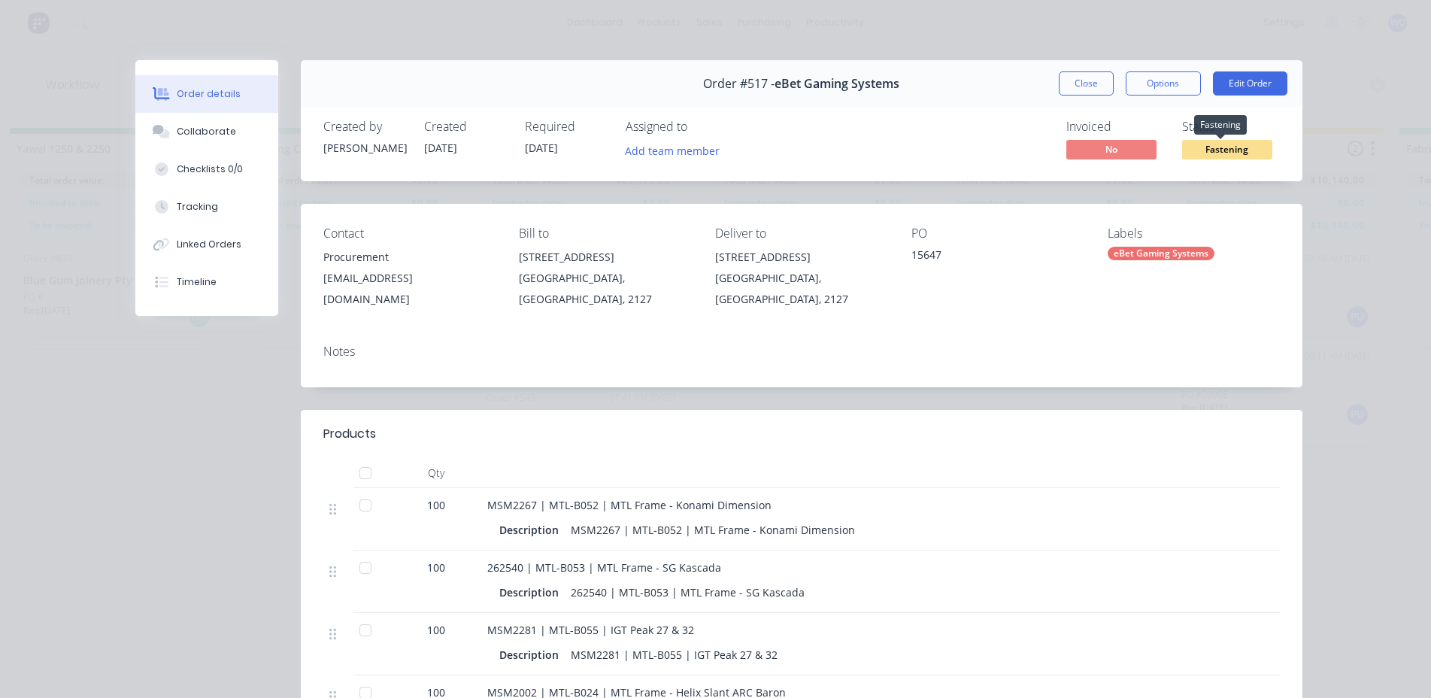
click at [1240, 147] on span "Fastening" at bounding box center [1227, 149] width 90 height 19
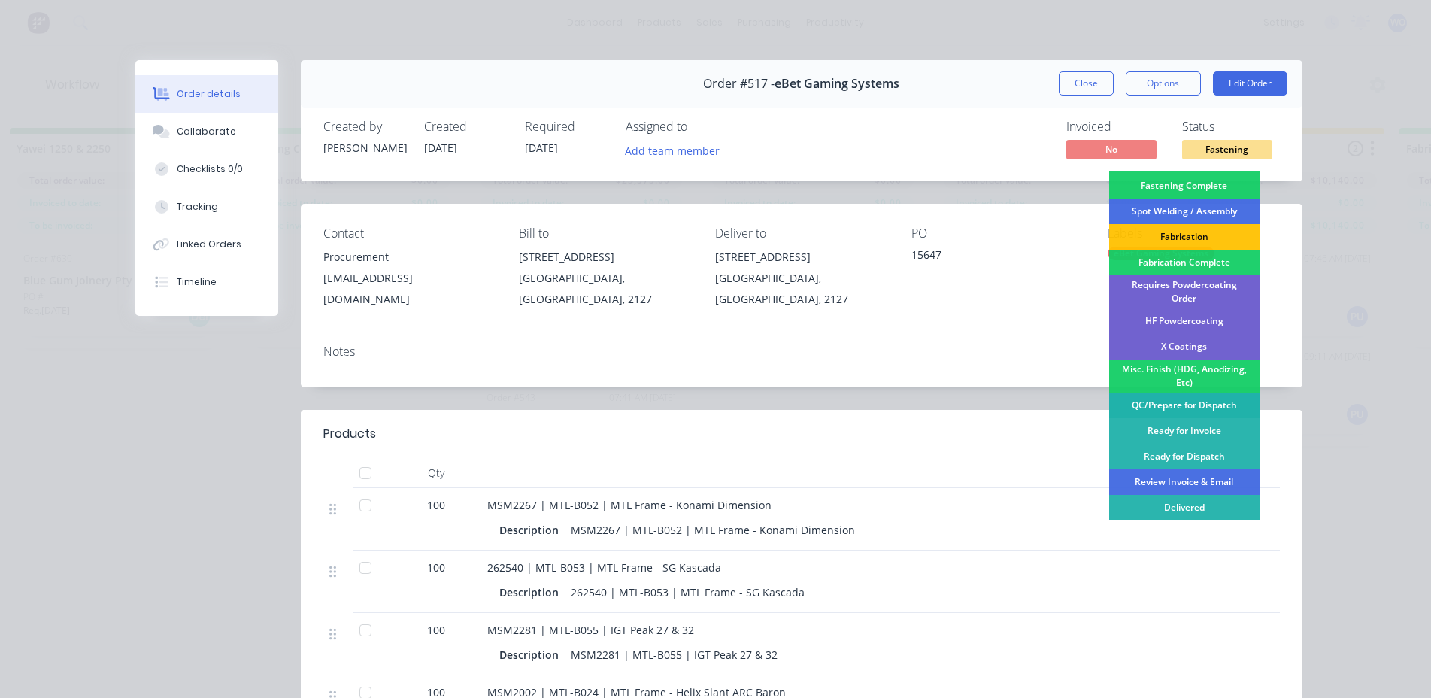
scroll to position [427, 0]
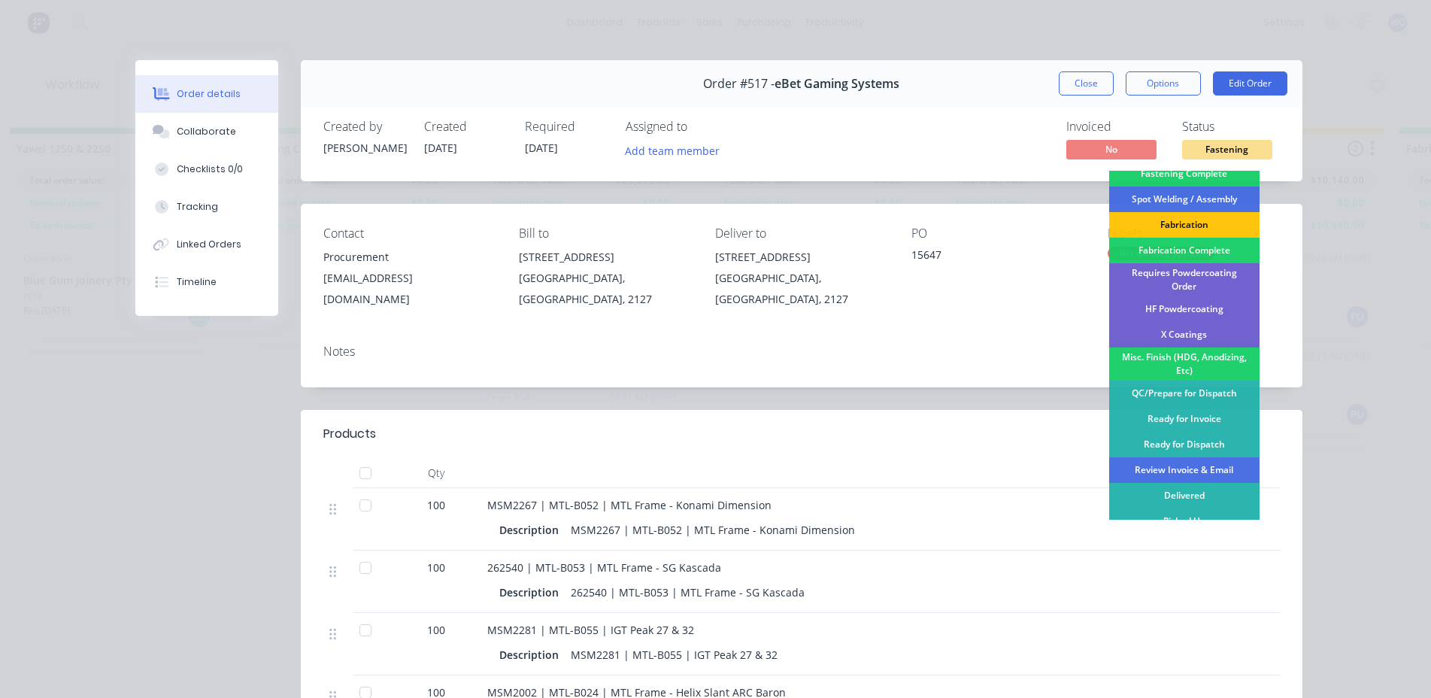
click at [1185, 264] on div "Requires Powdercoating Order" at bounding box center [1185, 279] width 150 height 33
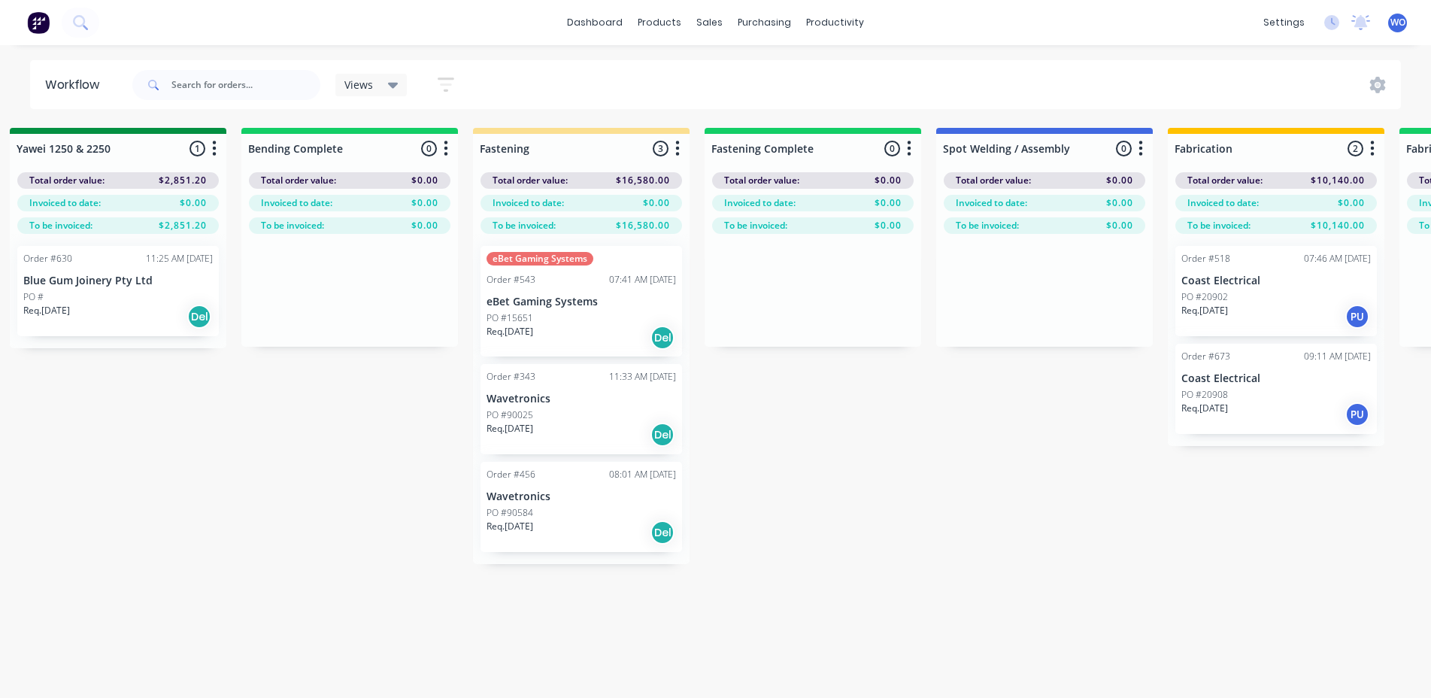
click at [593, 335] on div "Req. [DATE] Del" at bounding box center [582, 338] width 190 height 26
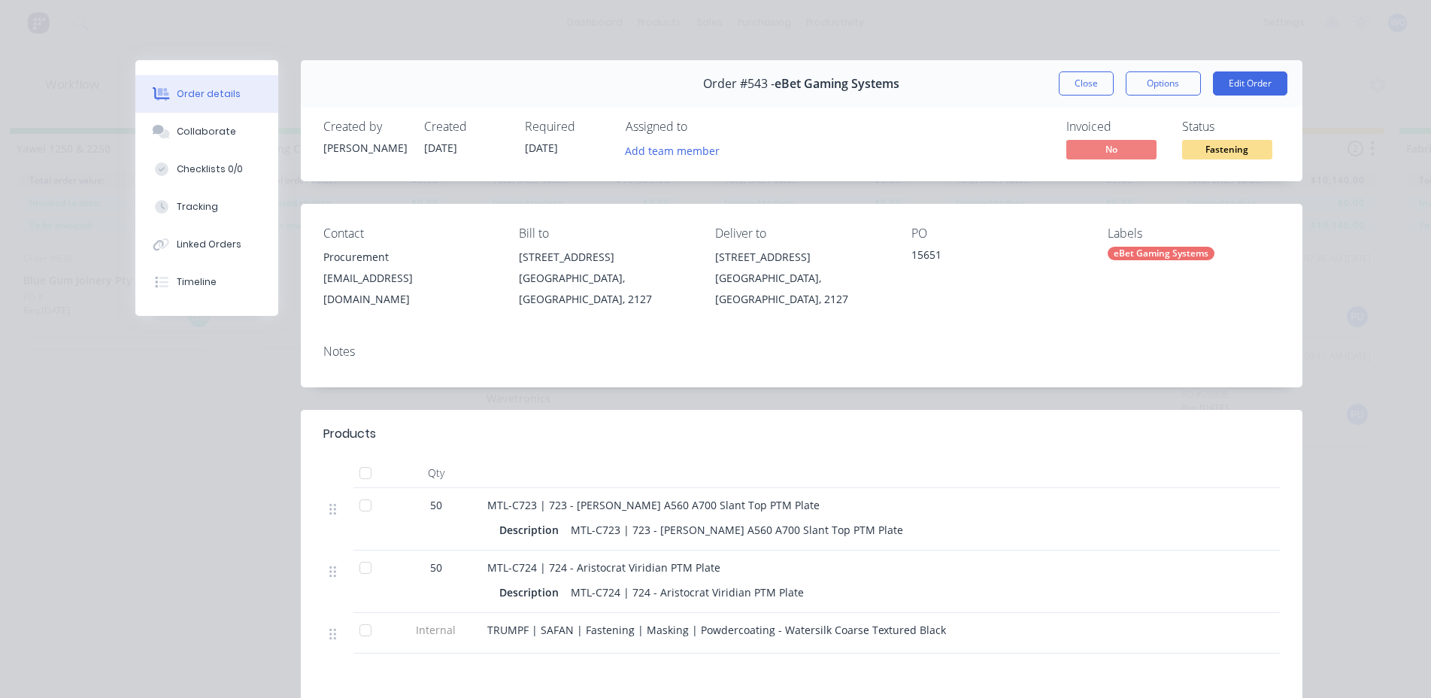
click at [1252, 158] on span "Fastening" at bounding box center [1227, 149] width 90 height 19
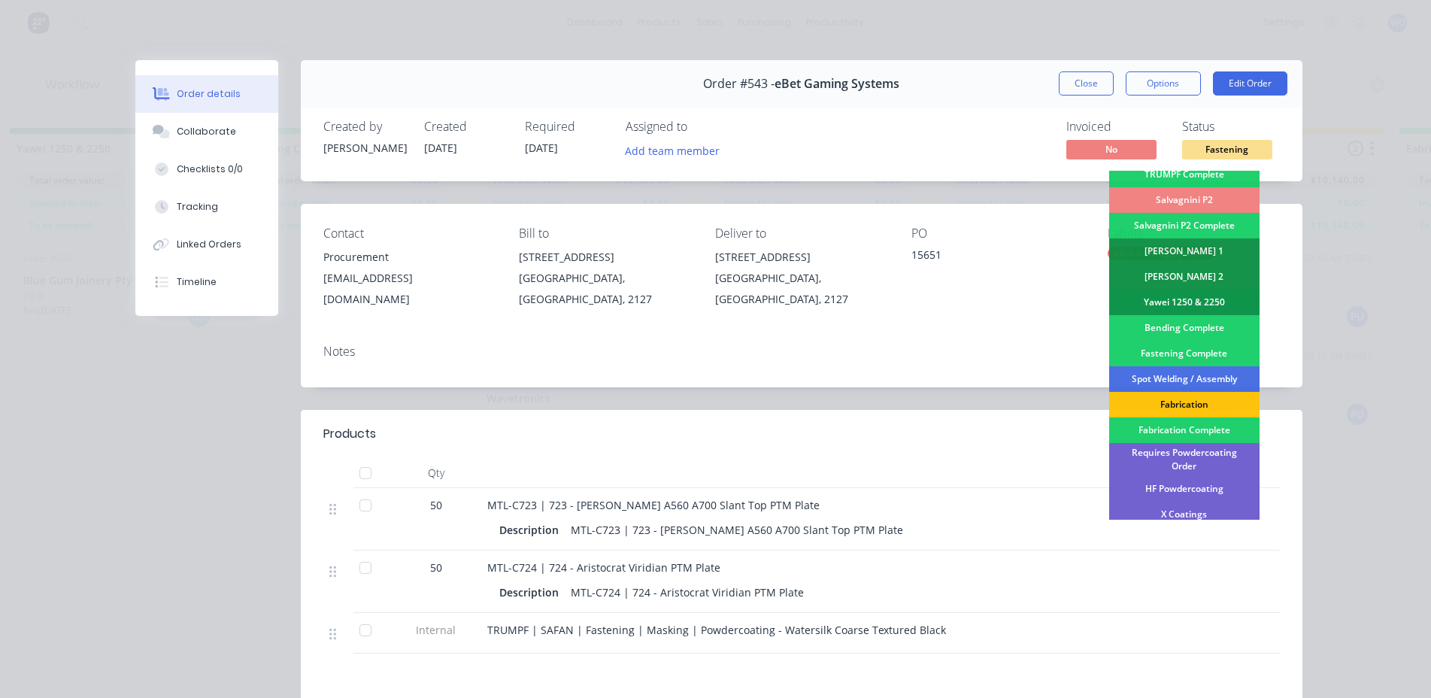
scroll to position [301, 0]
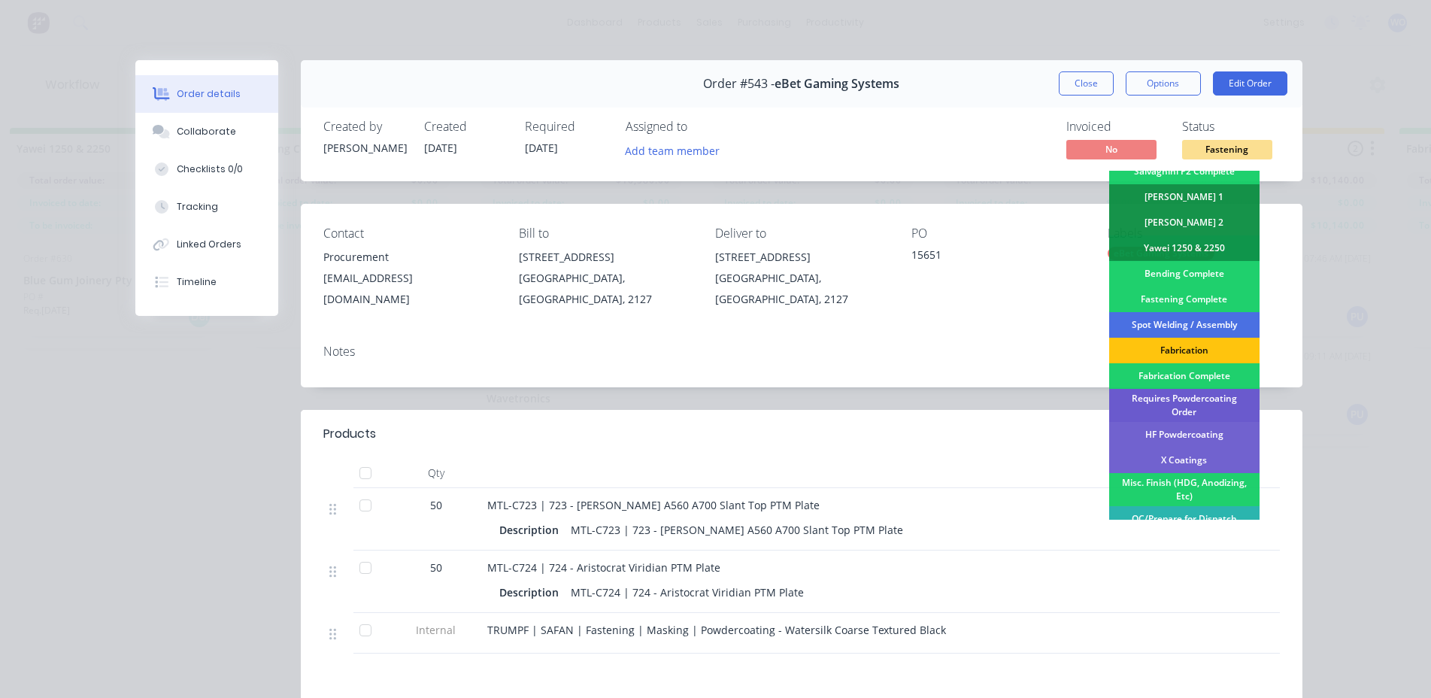
click at [1158, 406] on div "Requires Powdercoating Order" at bounding box center [1185, 405] width 150 height 33
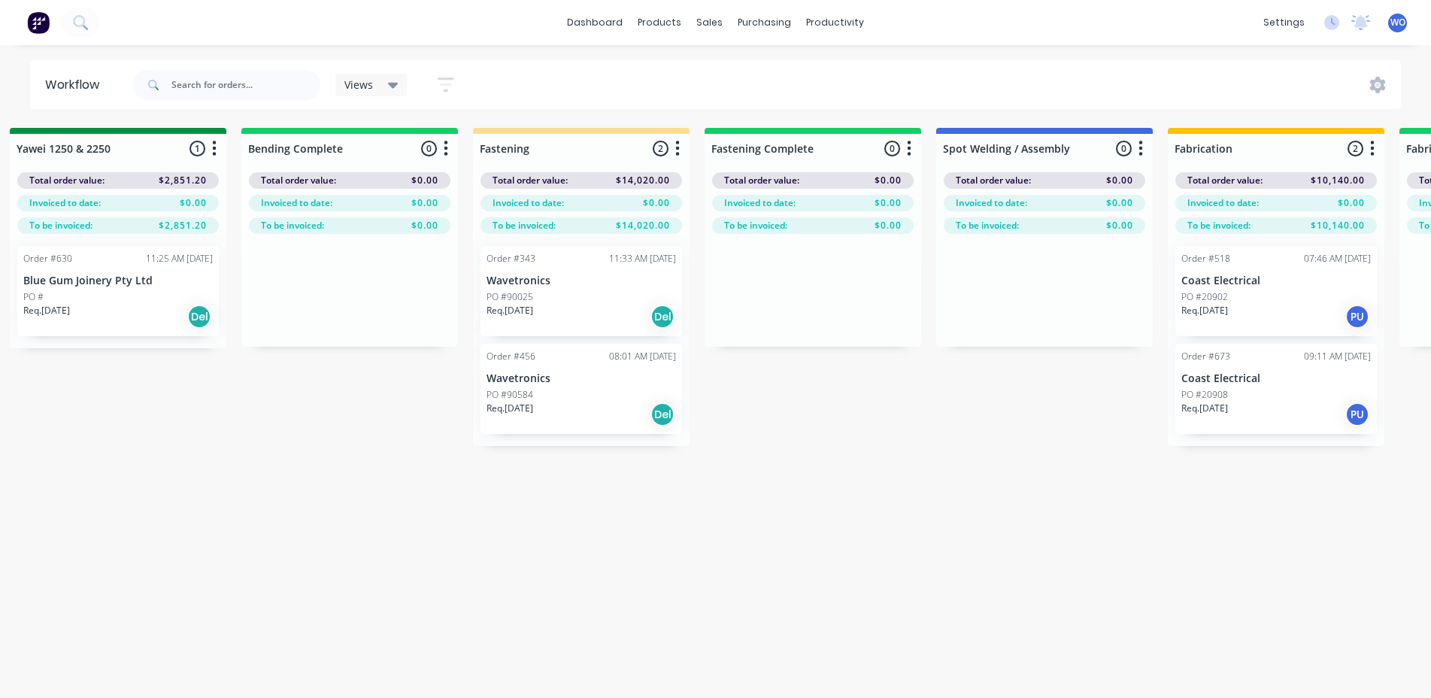
click at [461, 555] on div "On Hold 1 Status colour #FF4949 hex #FF4949 Save Cancel Notifications Email SMS…" at bounding box center [158, 440] width 6871 height 624
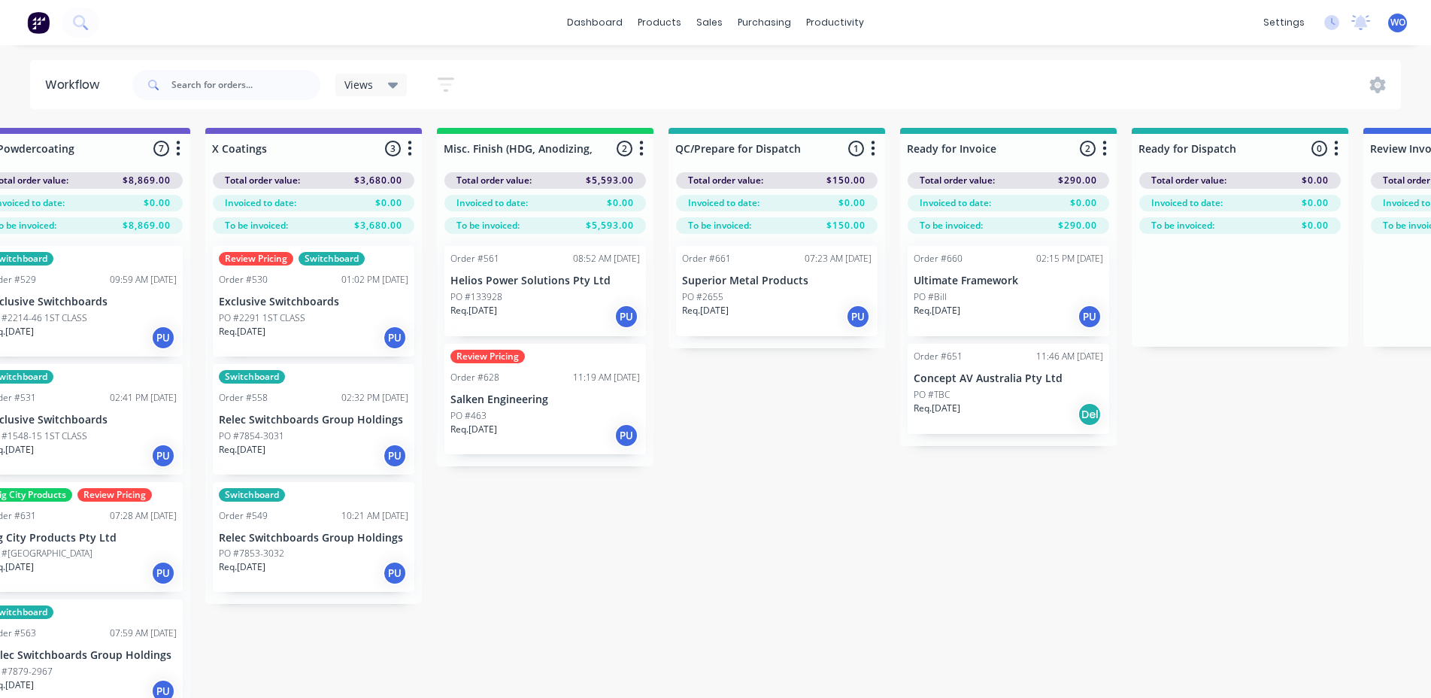
scroll to position [0, 5443]
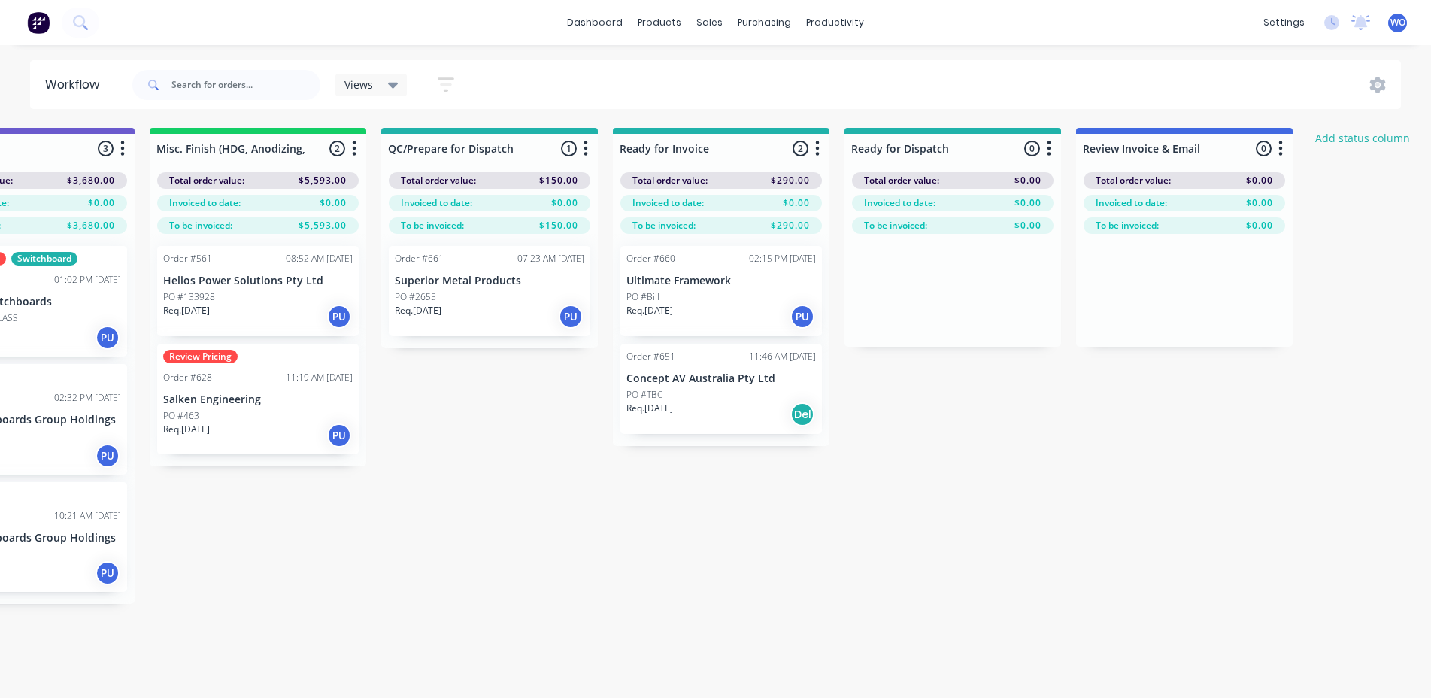
click at [788, 323] on div "Req. [DATE] PU" at bounding box center [722, 317] width 190 height 26
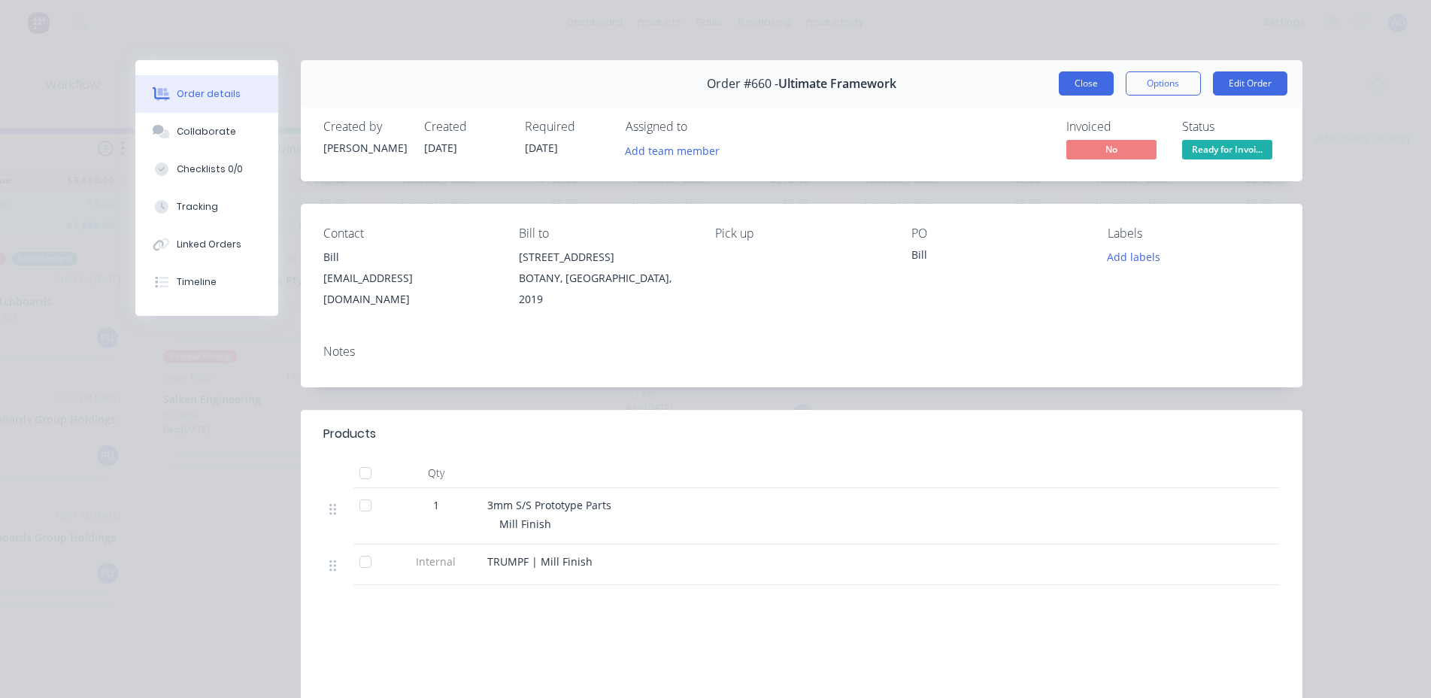
click at [1083, 93] on button "Close" at bounding box center [1086, 83] width 55 height 24
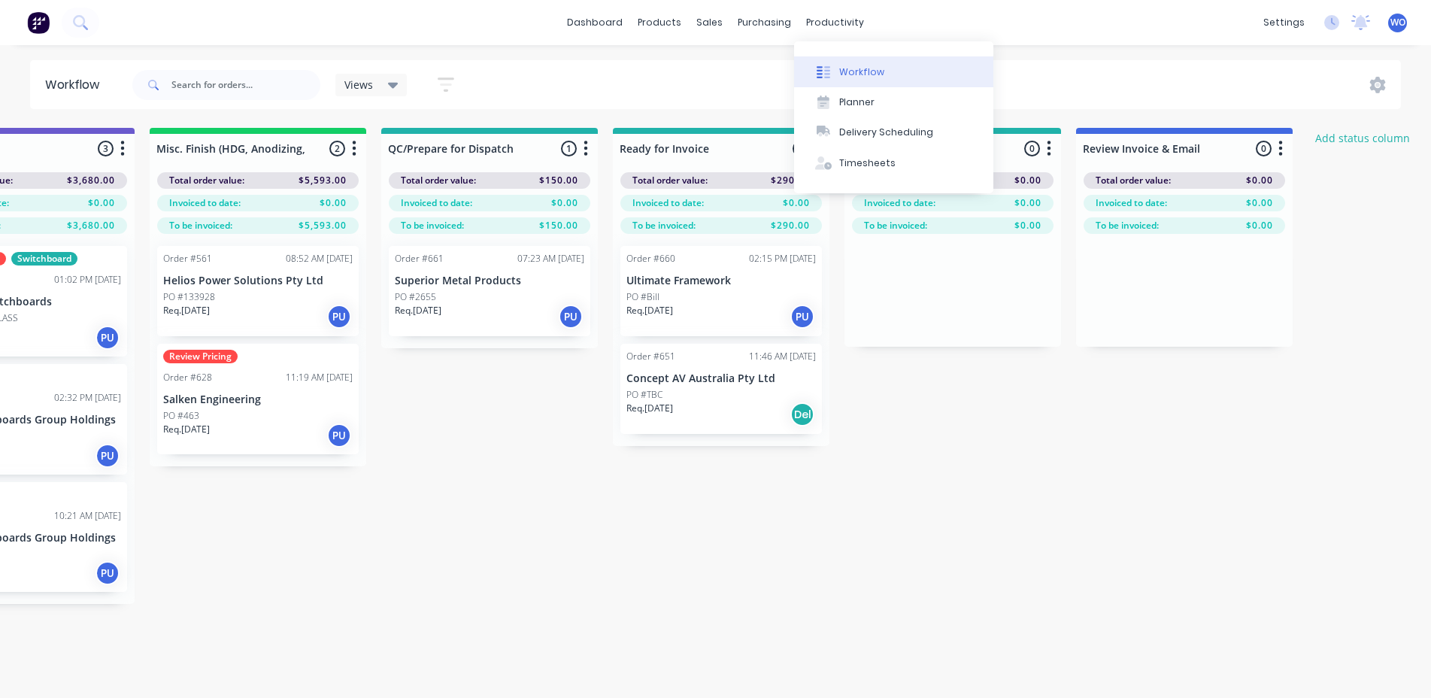
click at [874, 57] on button "Workflow" at bounding box center [893, 71] width 199 height 30
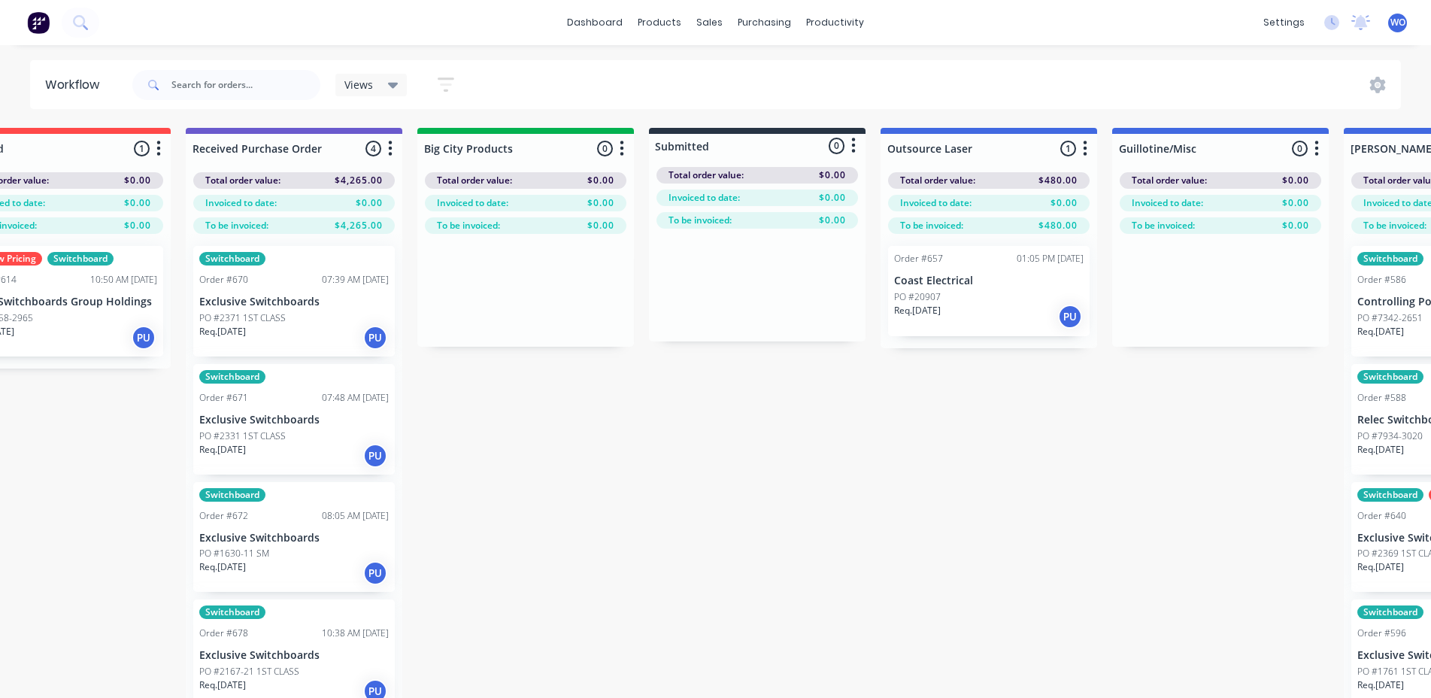
scroll to position [0, 0]
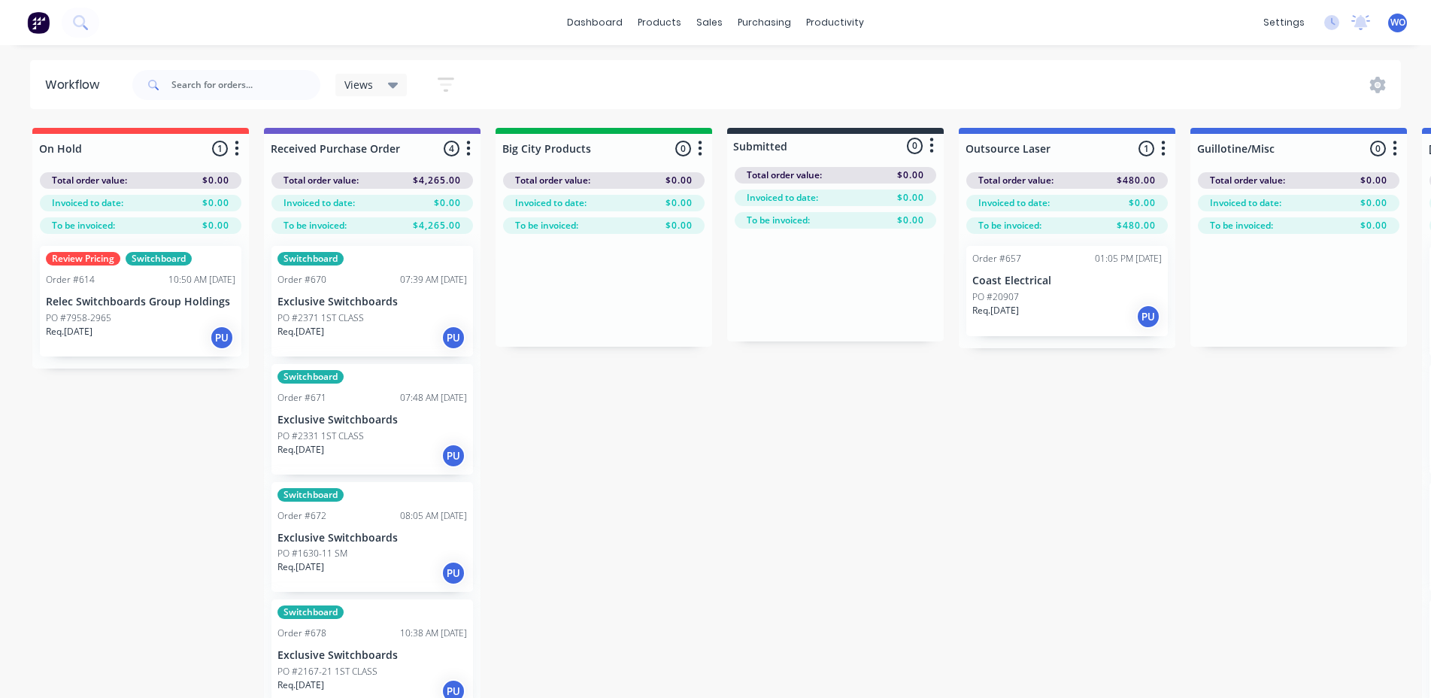
click at [360, 311] on p "PO #2371 1ST CLASS" at bounding box center [321, 318] width 87 height 14
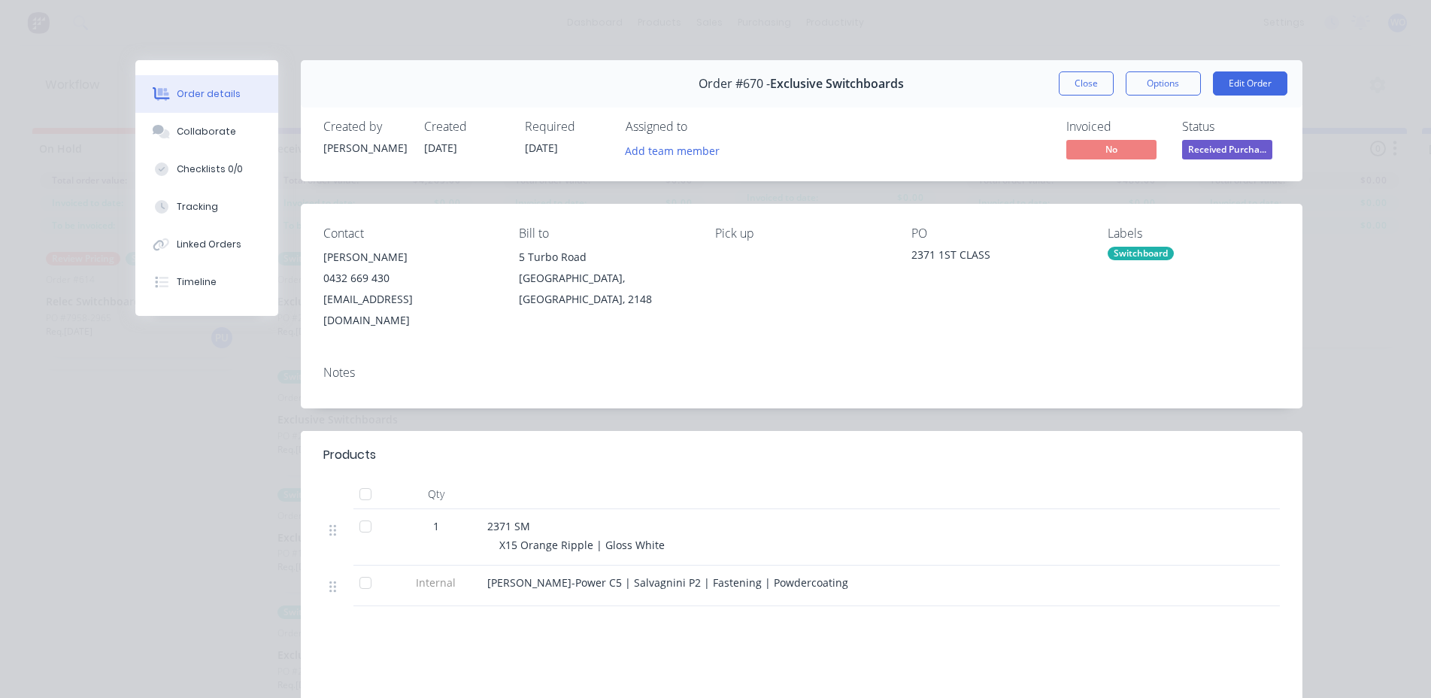
click at [1203, 153] on span "Received Purcha..." at bounding box center [1227, 149] width 90 height 19
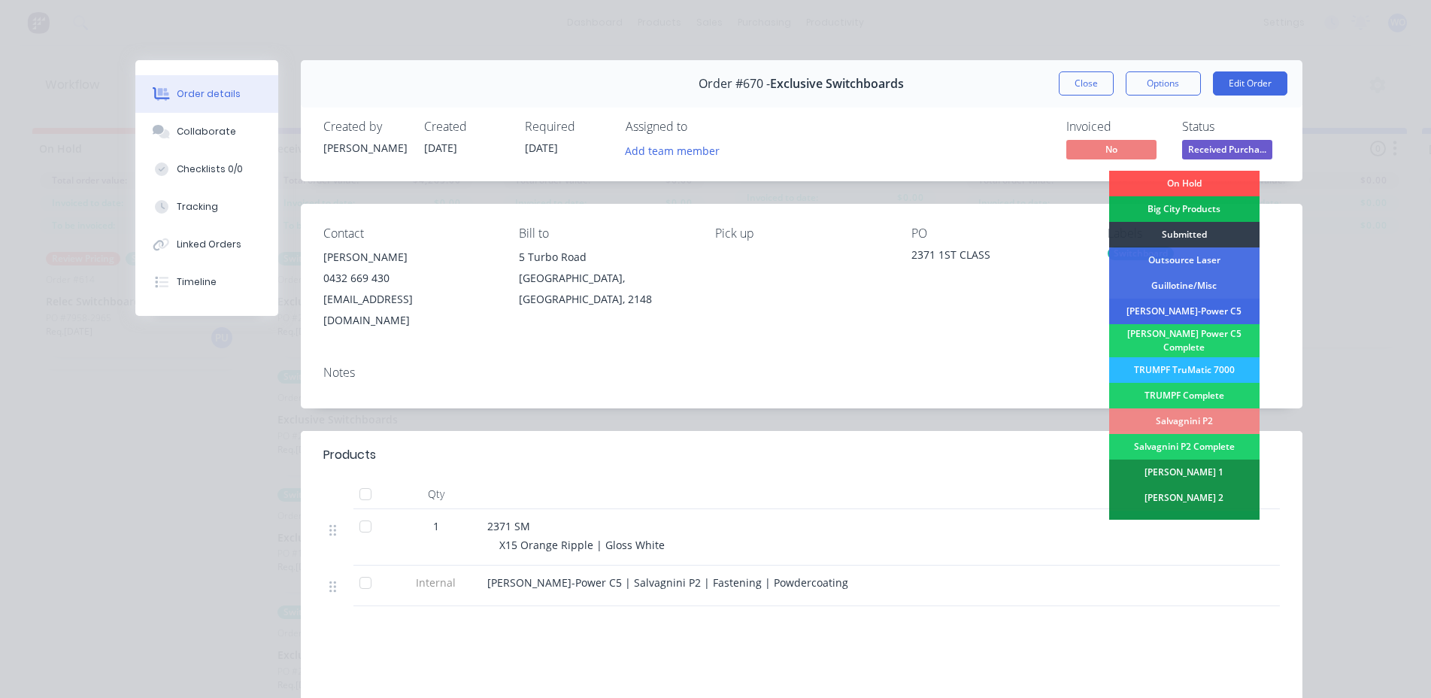
click at [1172, 311] on div "[PERSON_NAME]-Power C5" at bounding box center [1185, 312] width 150 height 26
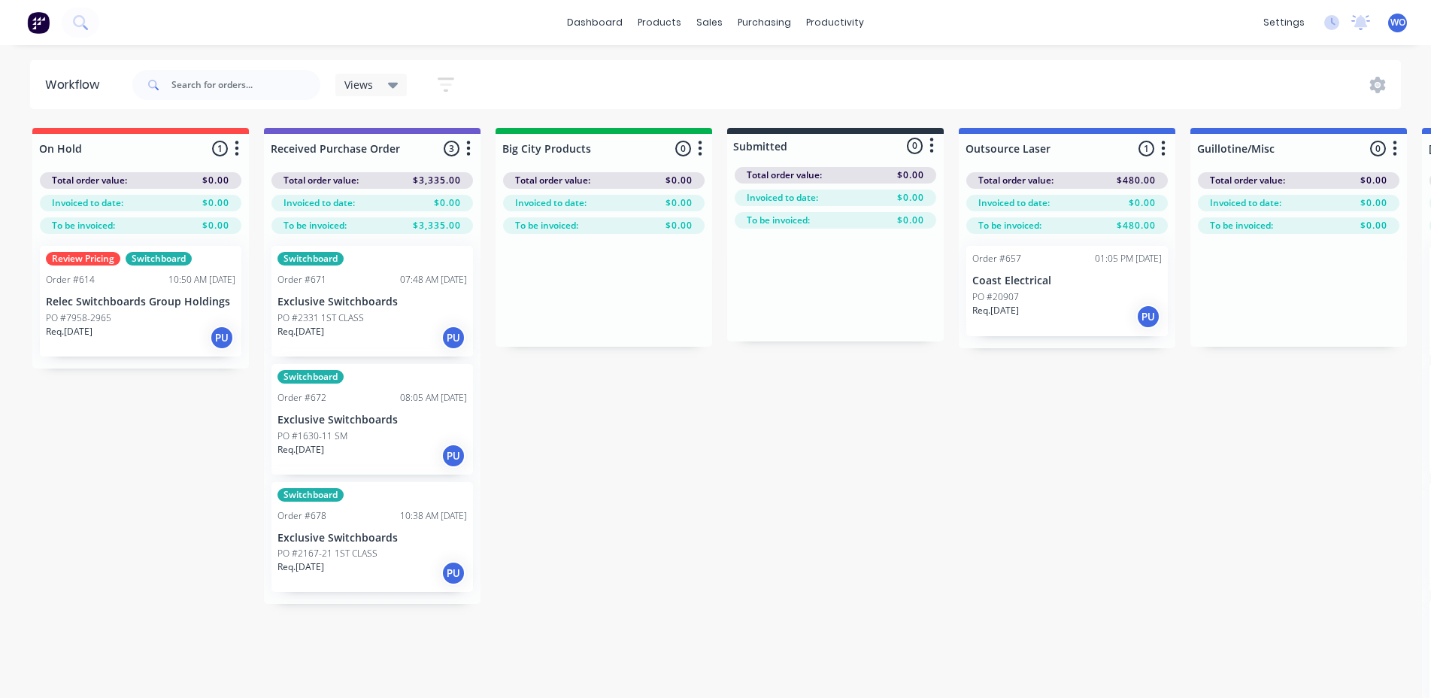
click at [412, 308] on p "Exclusive Switchboards" at bounding box center [373, 302] width 190 height 13
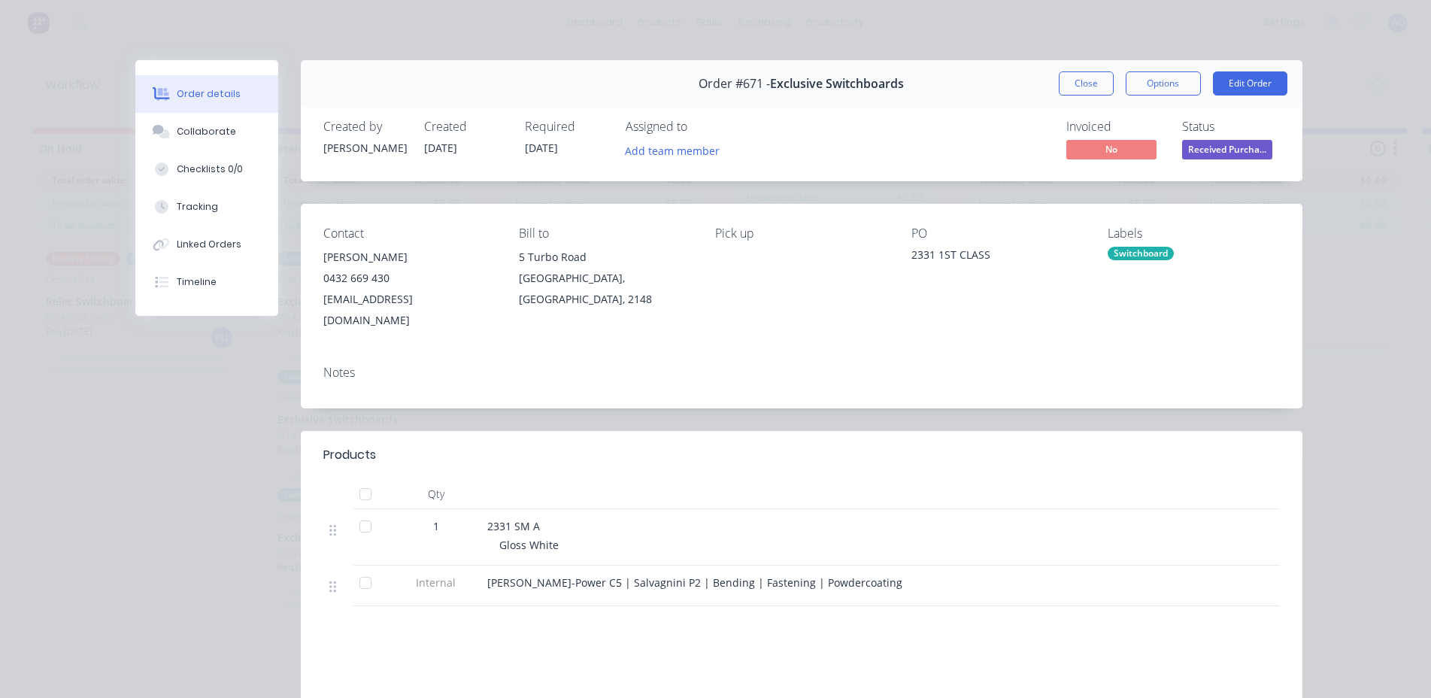
click at [1205, 141] on span "Received Purcha..." at bounding box center [1227, 149] width 90 height 19
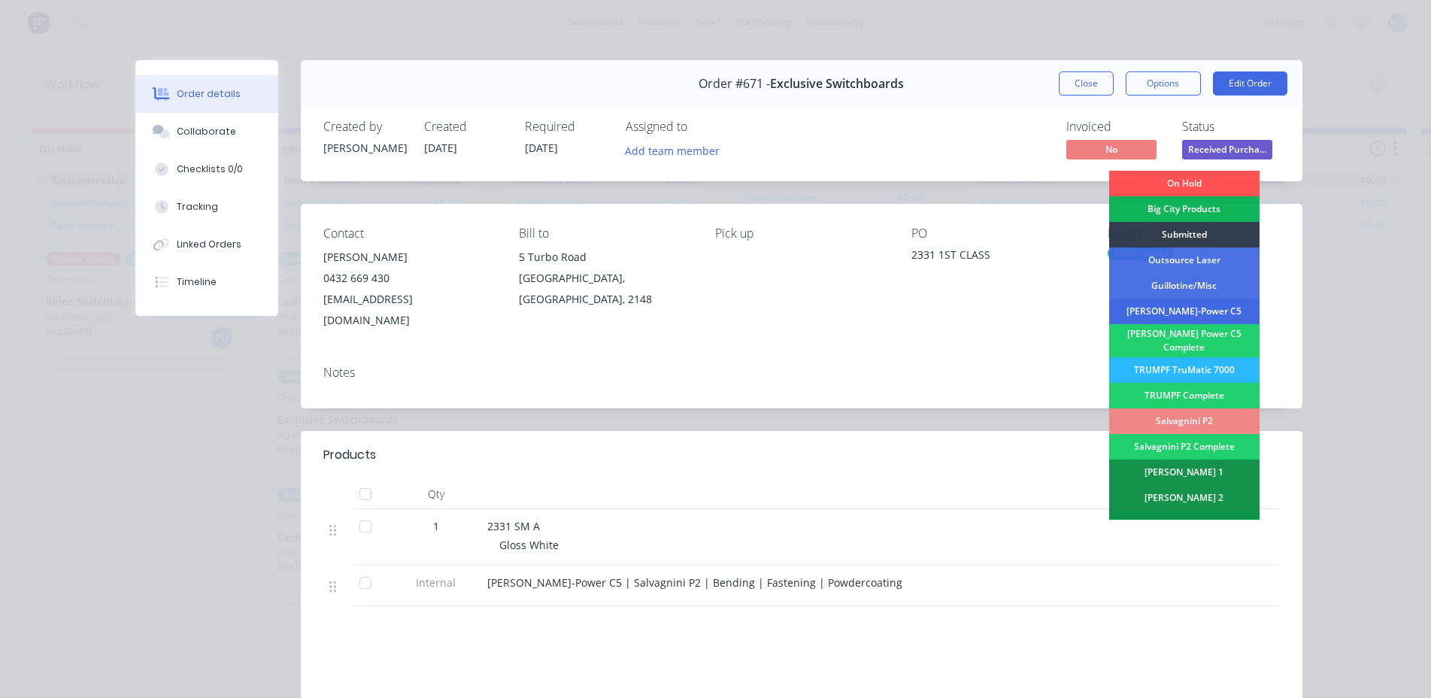
click at [1188, 307] on div "[PERSON_NAME]-Power C5" at bounding box center [1185, 312] width 150 height 26
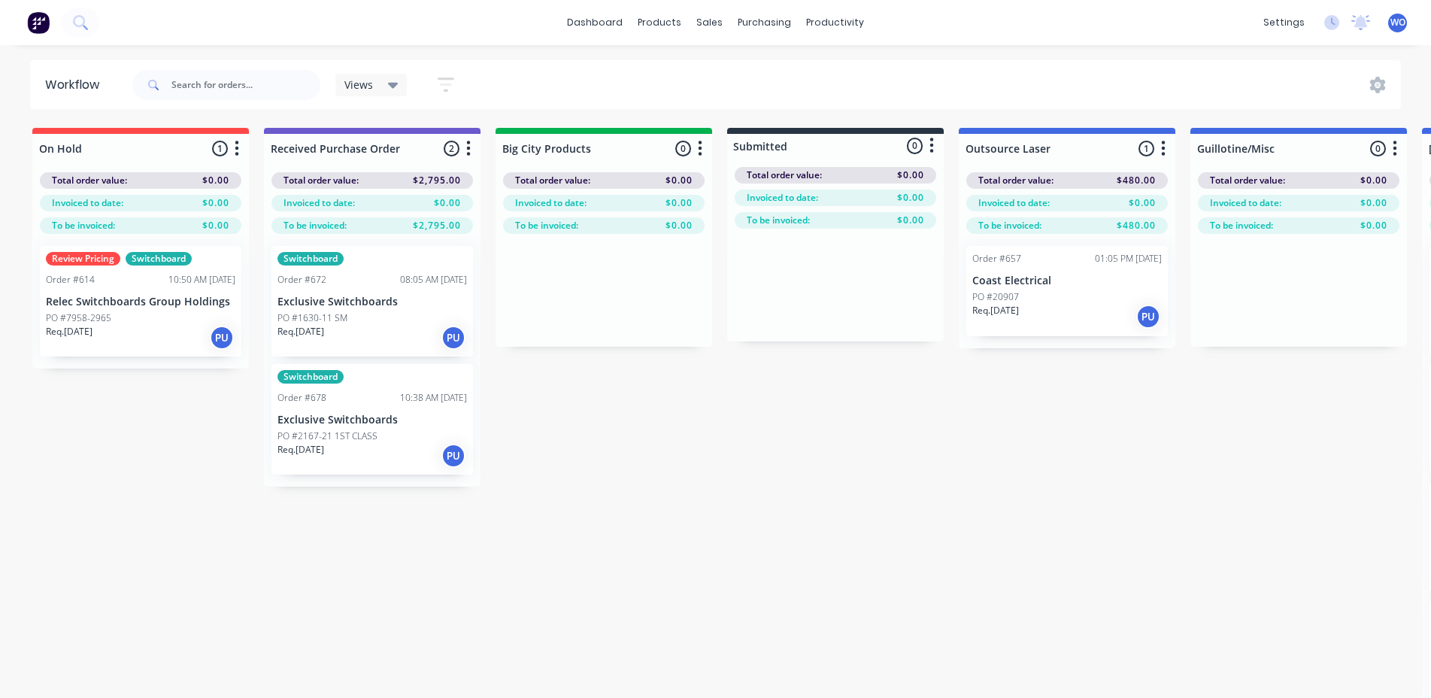
click at [360, 300] on p "Exclusive Switchboards" at bounding box center [373, 302] width 190 height 13
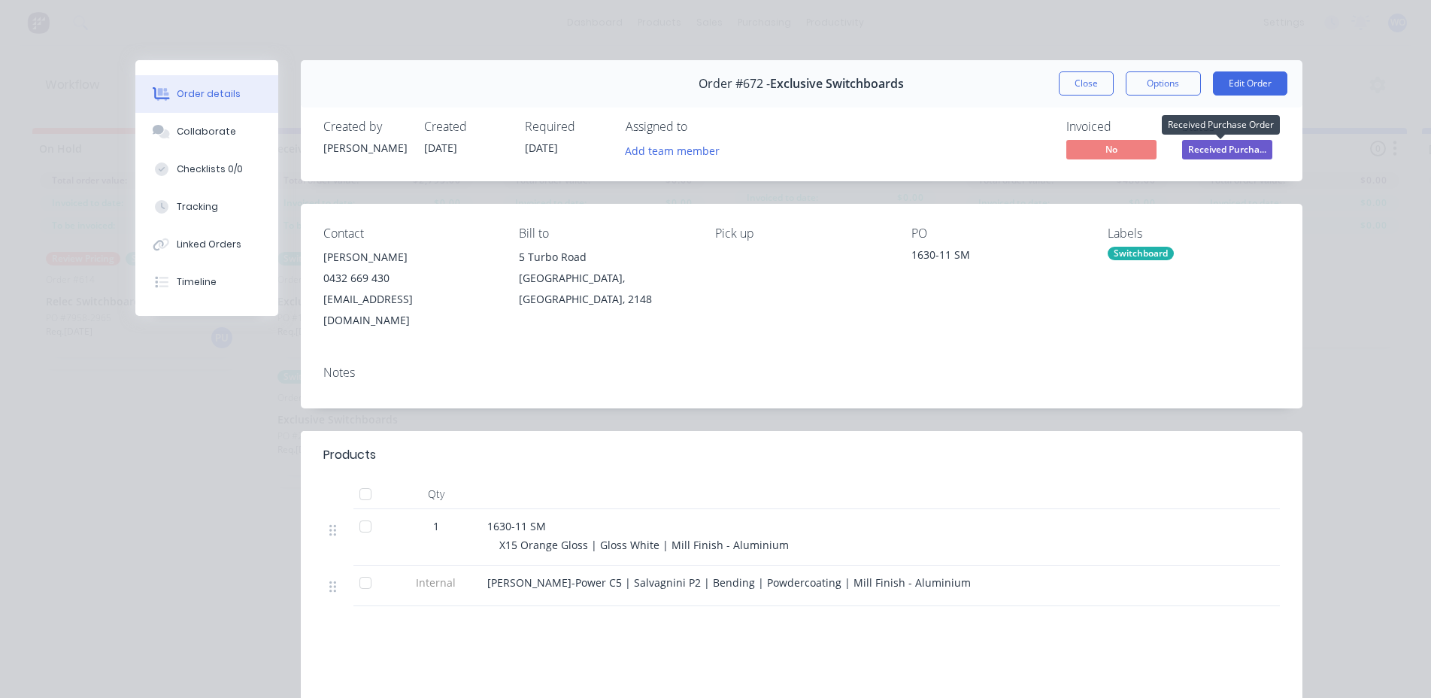
click at [1206, 156] on span "Received Purcha..." at bounding box center [1227, 149] width 90 height 19
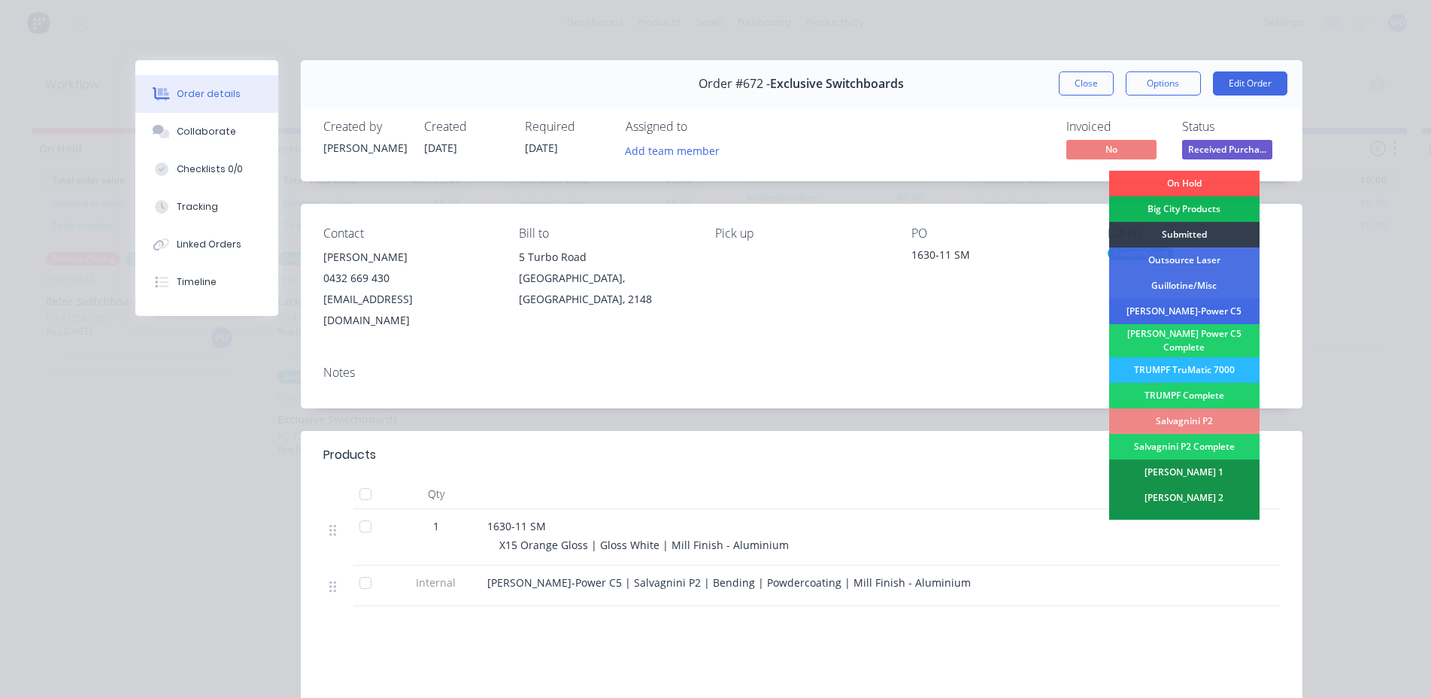
click at [1195, 311] on div "[PERSON_NAME]-Power C5" at bounding box center [1185, 312] width 150 height 26
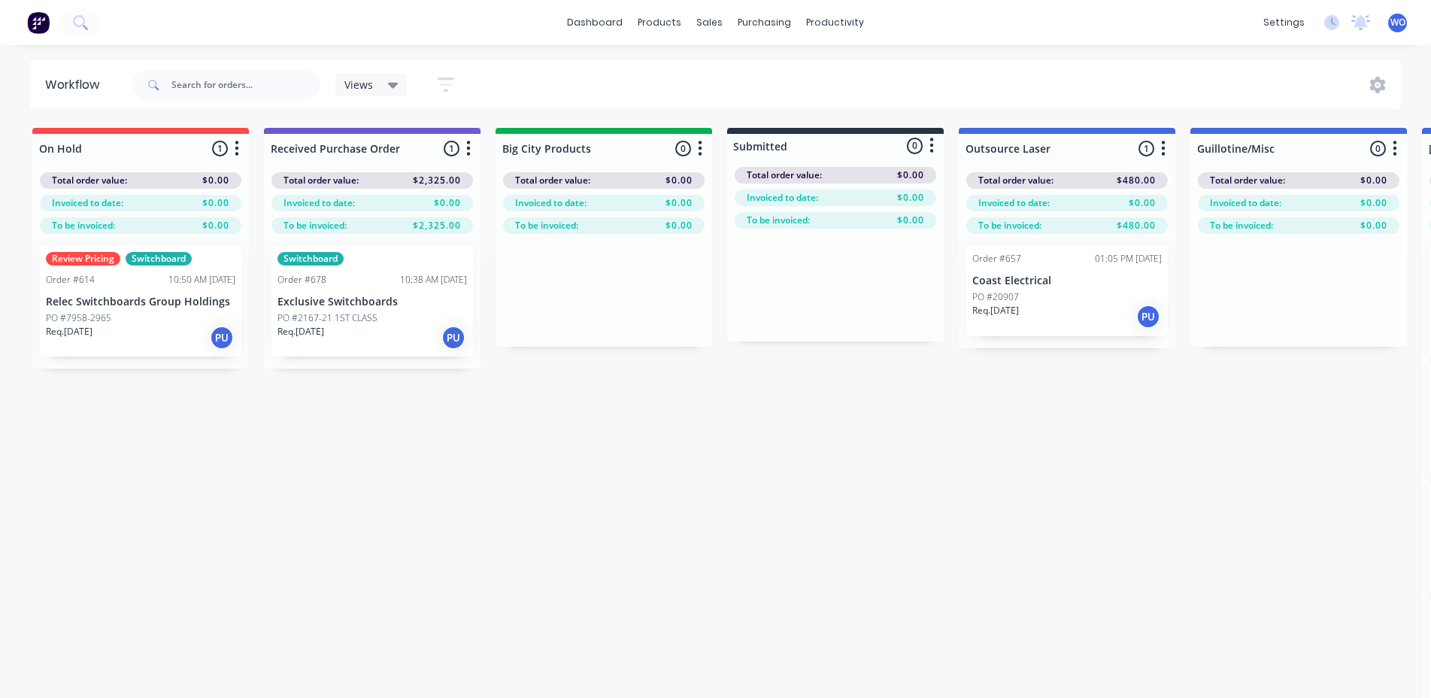
click at [393, 318] on div "PO #2167-21 1ST CLASS" at bounding box center [373, 318] width 190 height 14
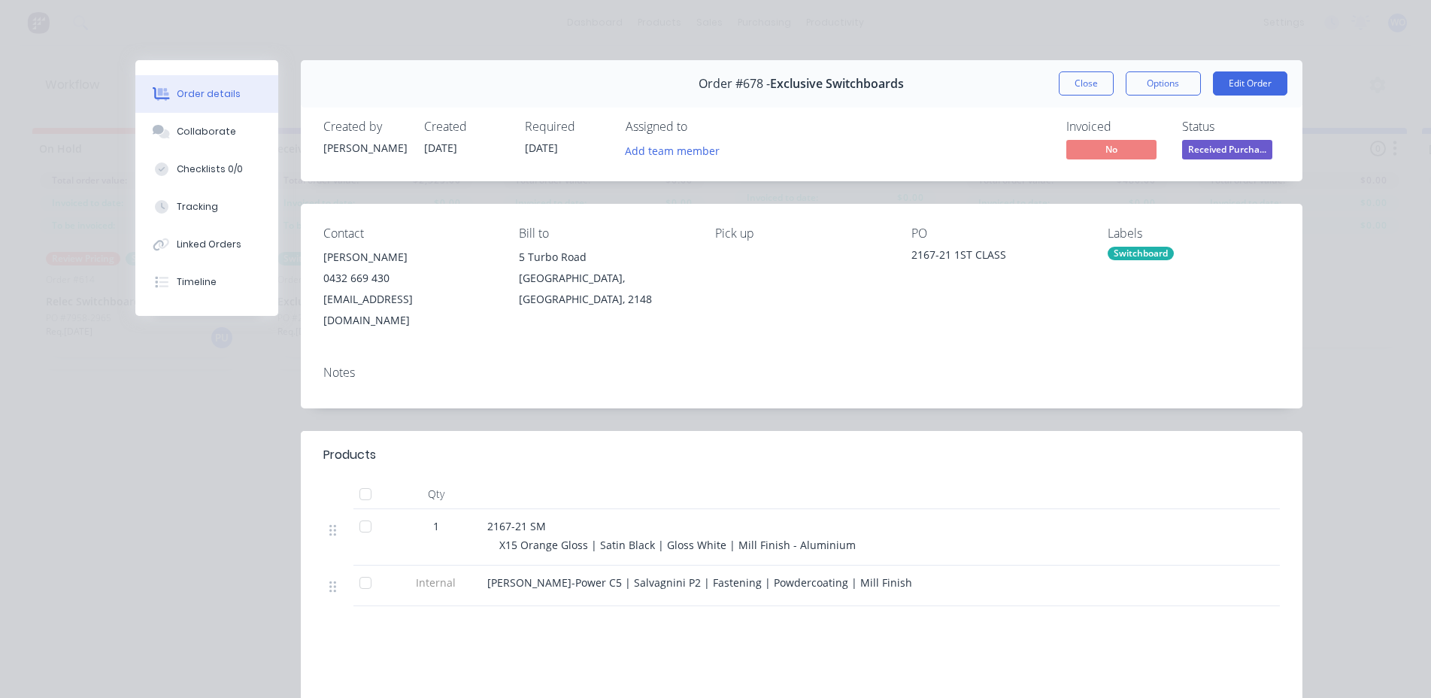
click at [1226, 149] on span "Received Purcha..." at bounding box center [1227, 149] width 90 height 19
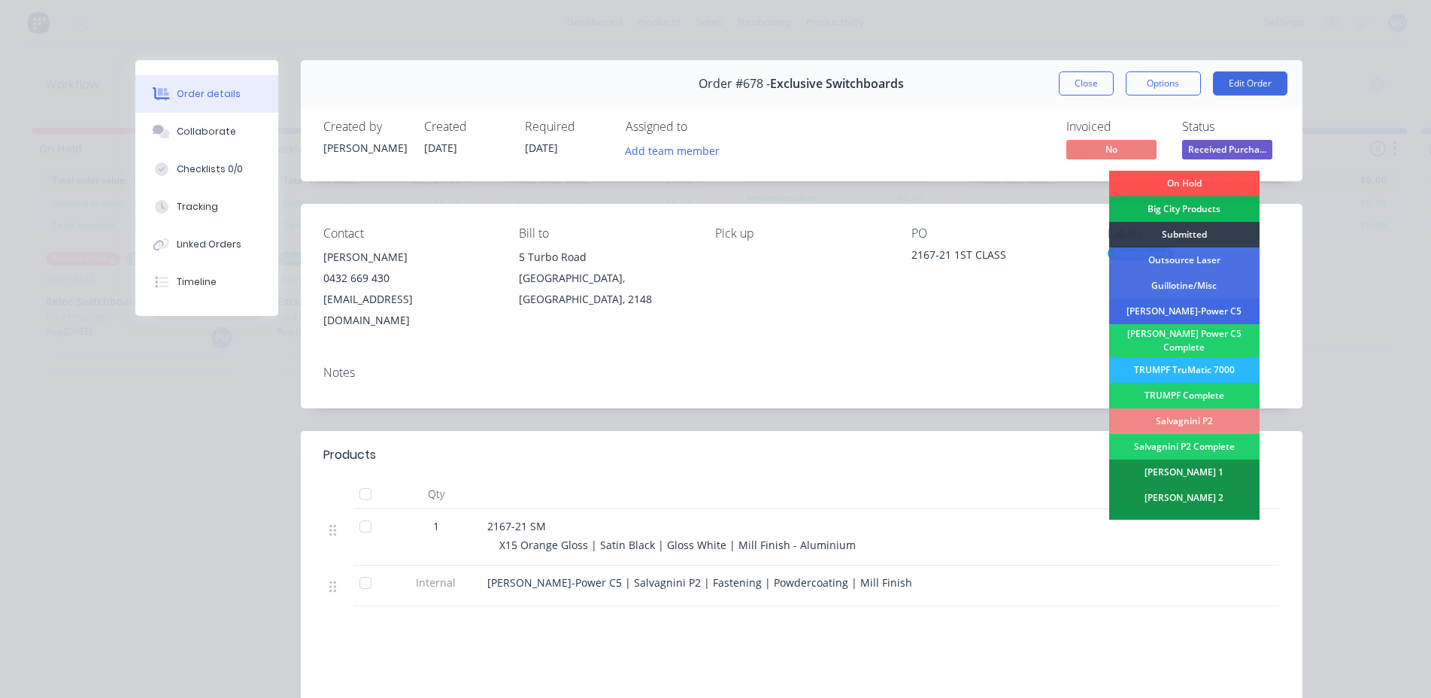
click at [1167, 314] on div "[PERSON_NAME]-Power C5" at bounding box center [1185, 312] width 150 height 26
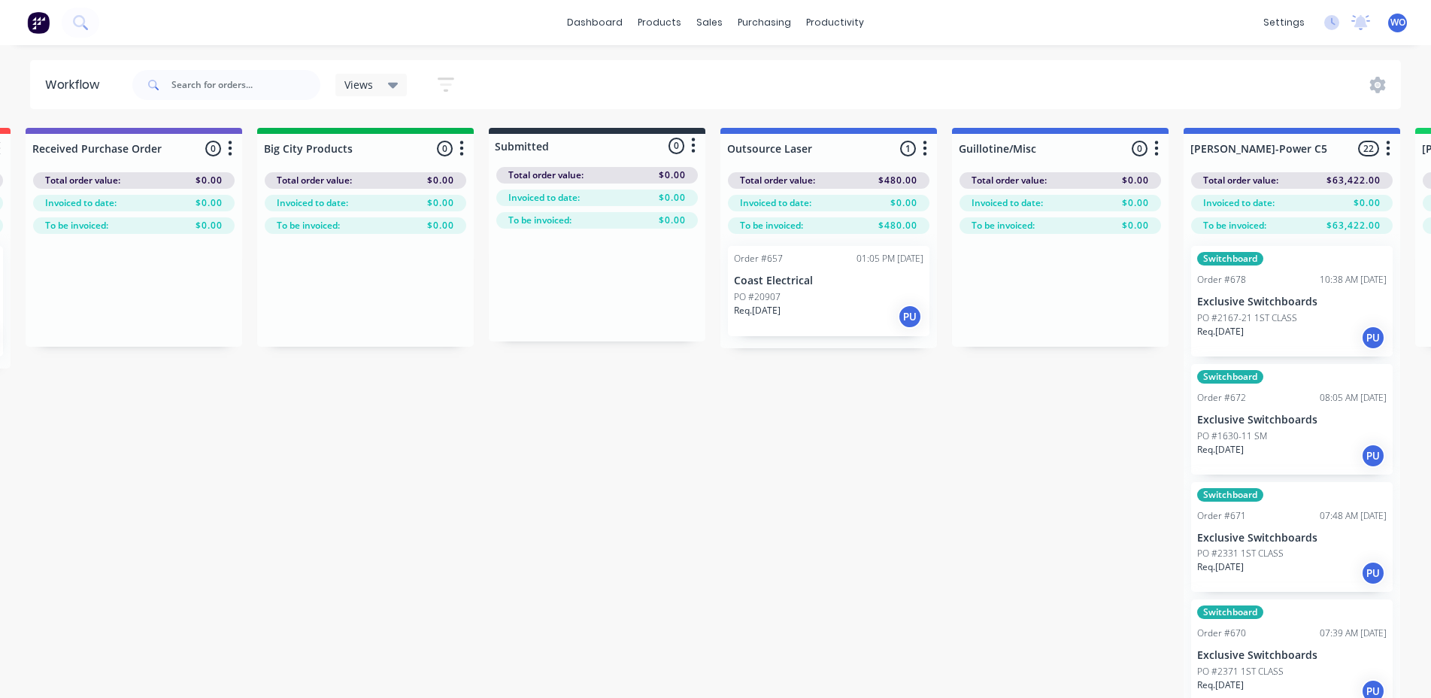
scroll to position [0, 216]
